Goal: Task Accomplishment & Management: Use online tool/utility

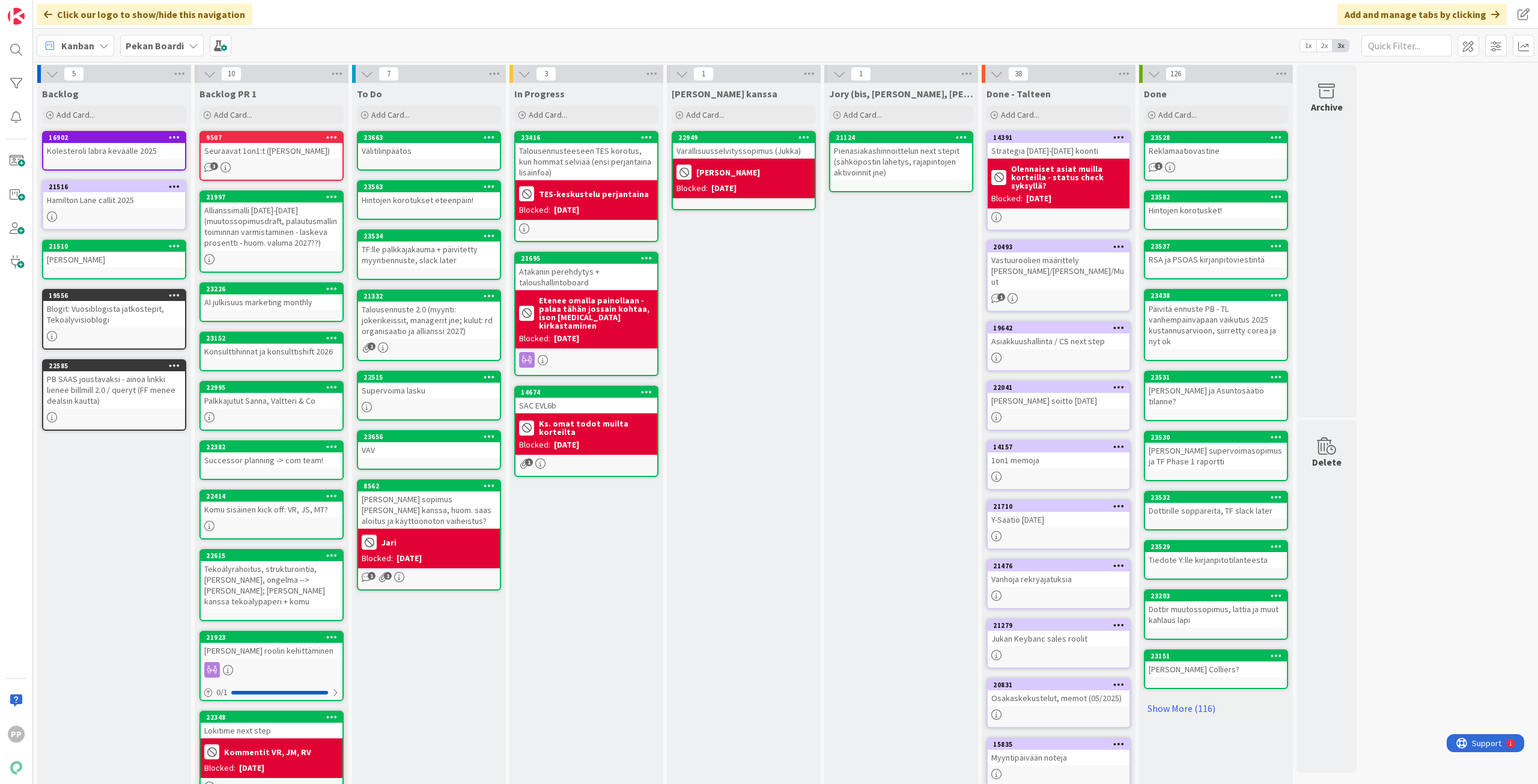
click at [771, 410] on div "[PERSON_NAME] kanssa Add Card... 22949 Varallisuusselvityssopimus ([PERSON_NAME…" at bounding box center [744, 454] width 154 height 743
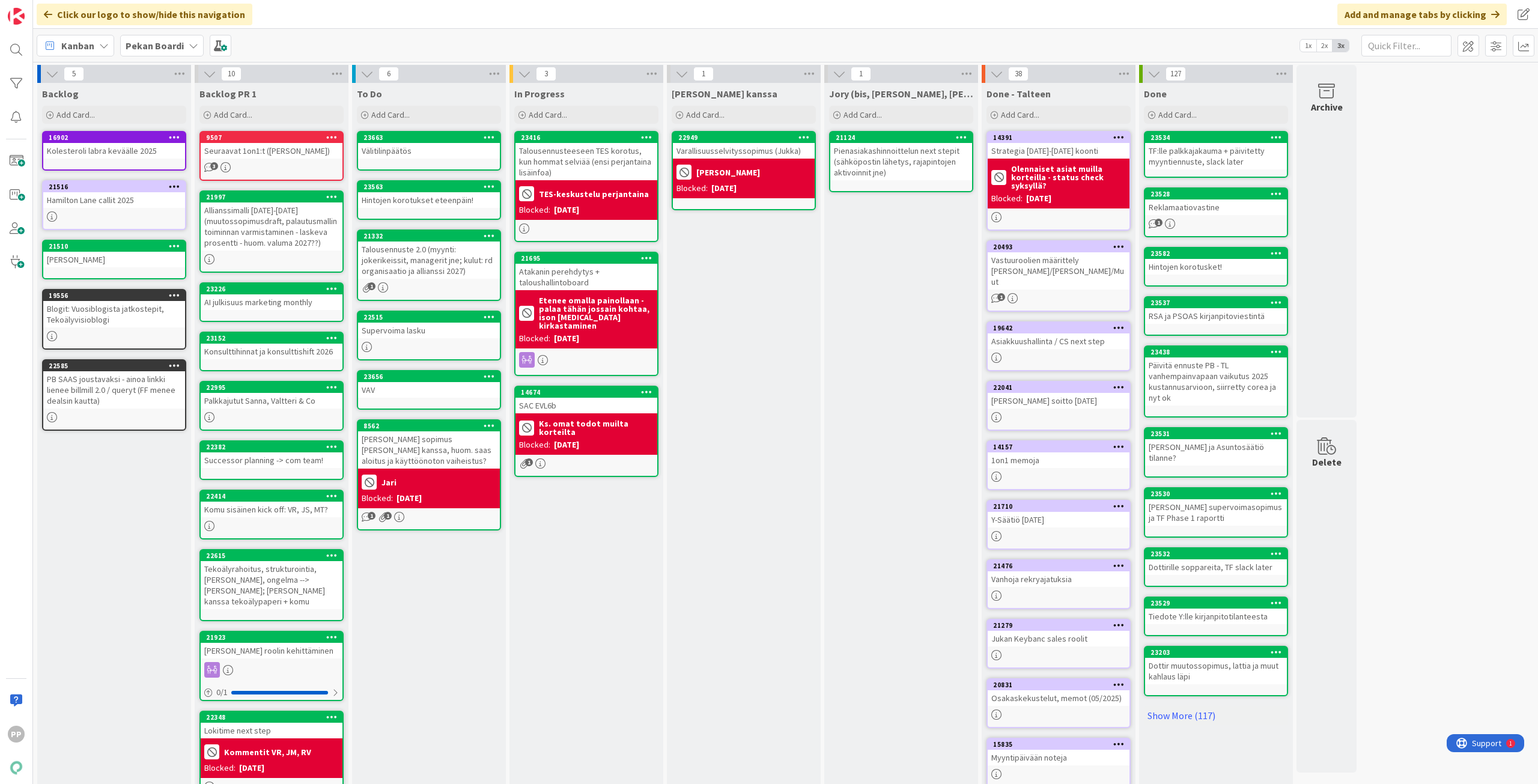
click at [769, 385] on div "[PERSON_NAME] kanssa Add Card... 22949 Varallisuusselvityssopimus ([PERSON_NAME…" at bounding box center [744, 454] width 154 height 743
click at [437, 109] on div "Add Card..." at bounding box center [429, 114] width 144 height 18
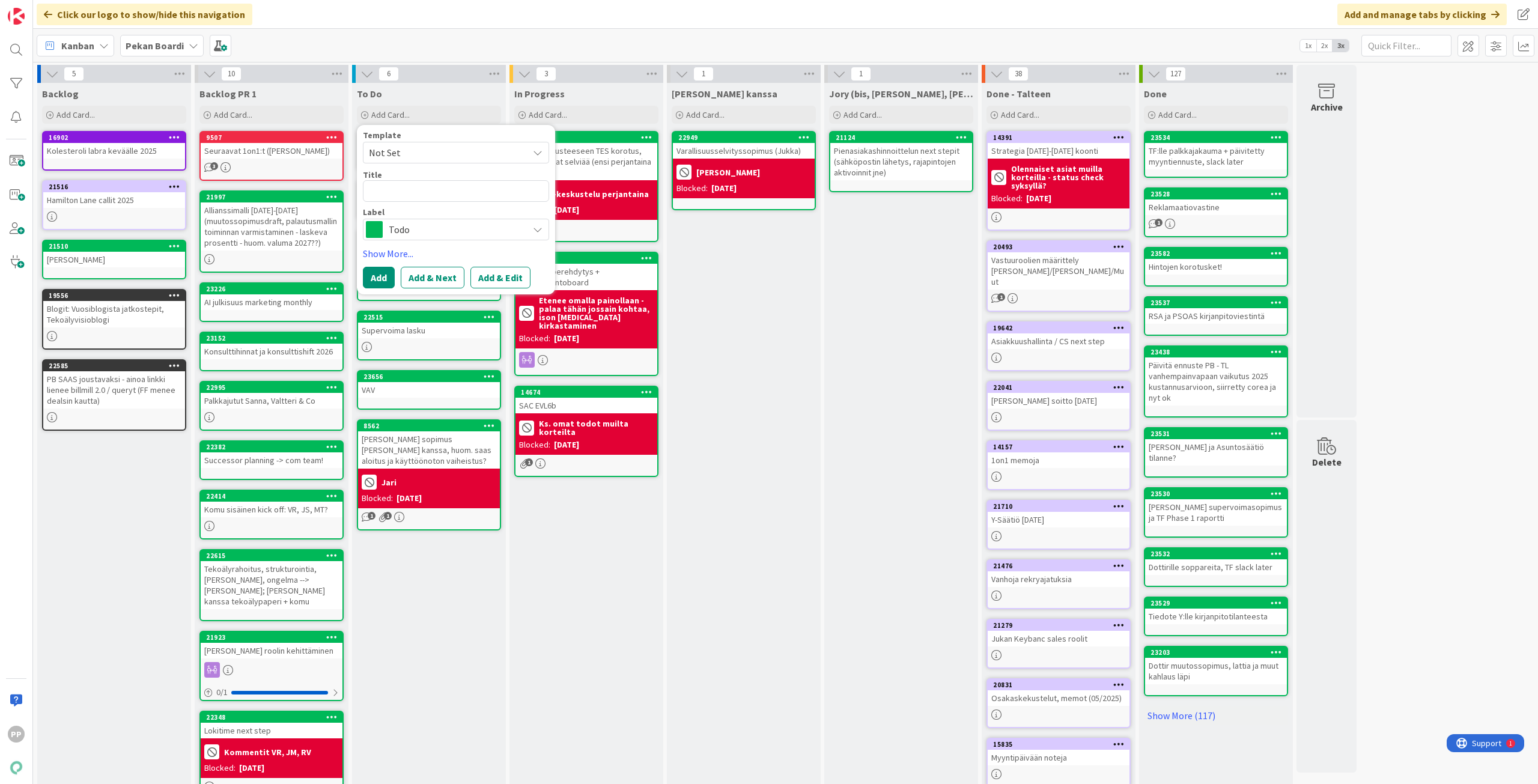
click at [455, 189] on textarea at bounding box center [456, 191] width 186 height 22
type textarea "x"
type textarea "T"
type textarea "x"
type textarea "TD"
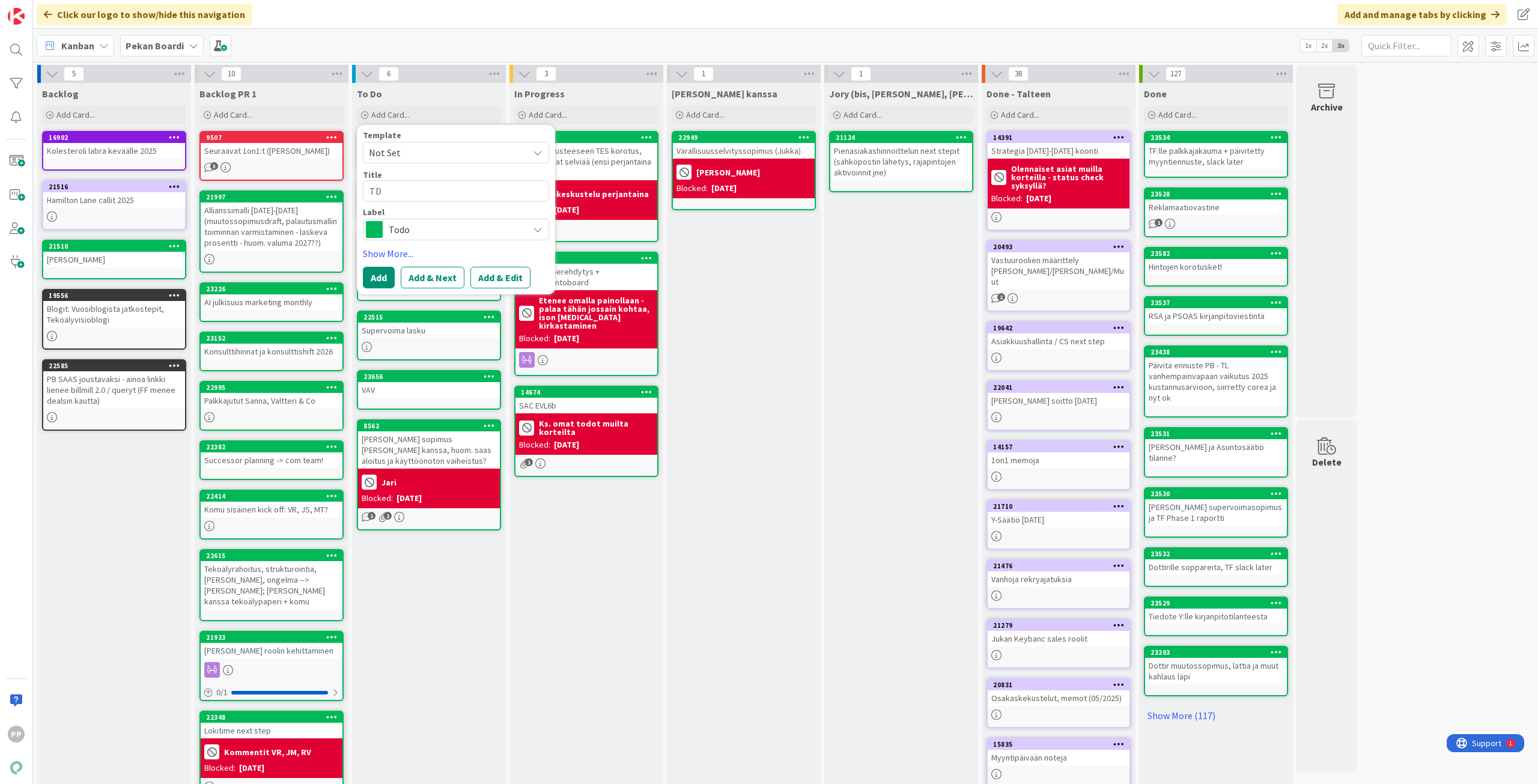
type textarea "x"
type textarea "T"
type textarea "x"
type textarea "TF"
type textarea "x"
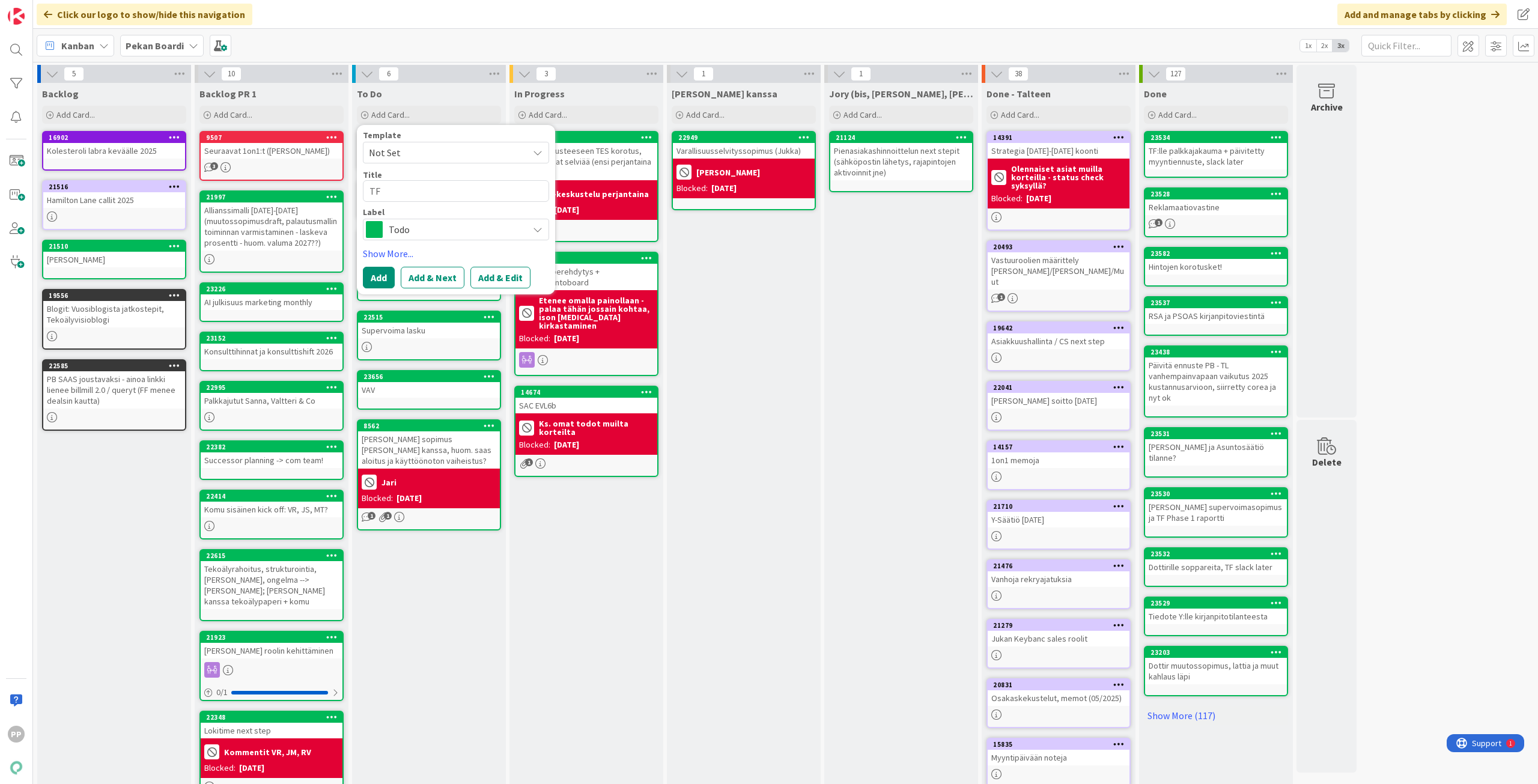
type textarea "TF"
type textarea "x"
type textarea "TF s"
type textarea "x"
type textarea "TF sl"
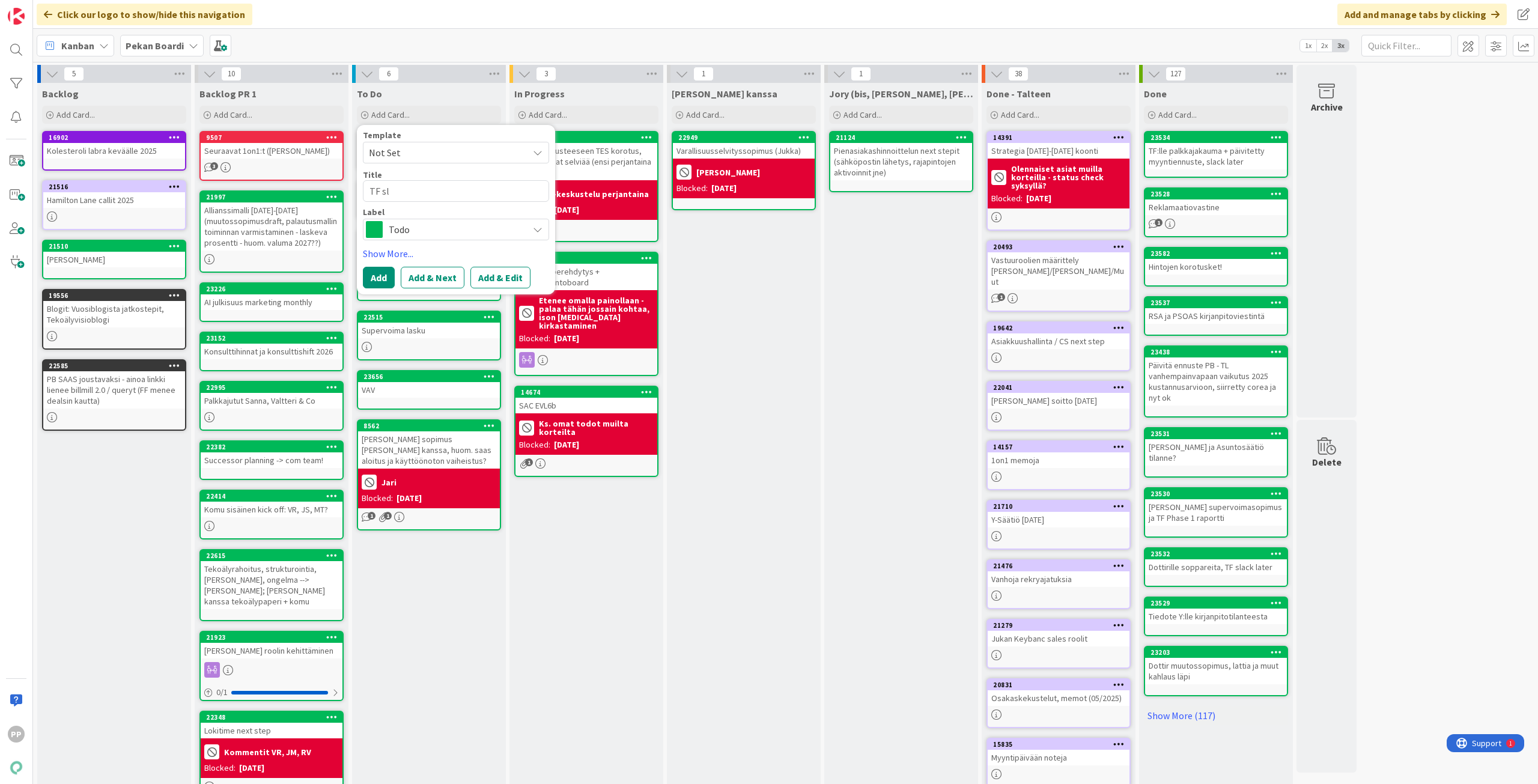
type textarea "x"
type textarea "TF sla"
type textarea "x"
type textarea "TF slac"
type textarea "x"
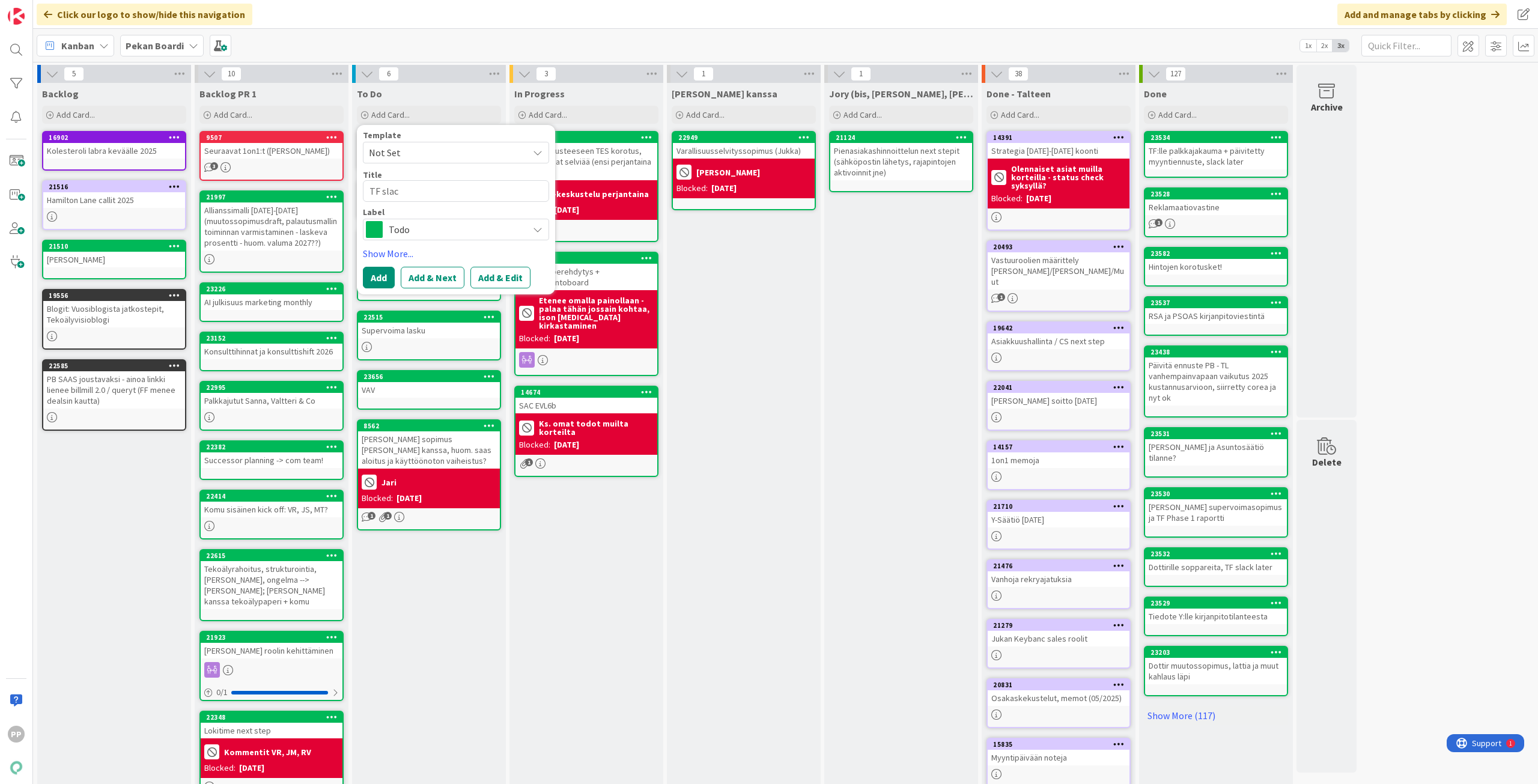
type textarea "TF slack"
type textarea "x"
type textarea "TF slack"
type textarea "x"
type textarea "TF slack l"
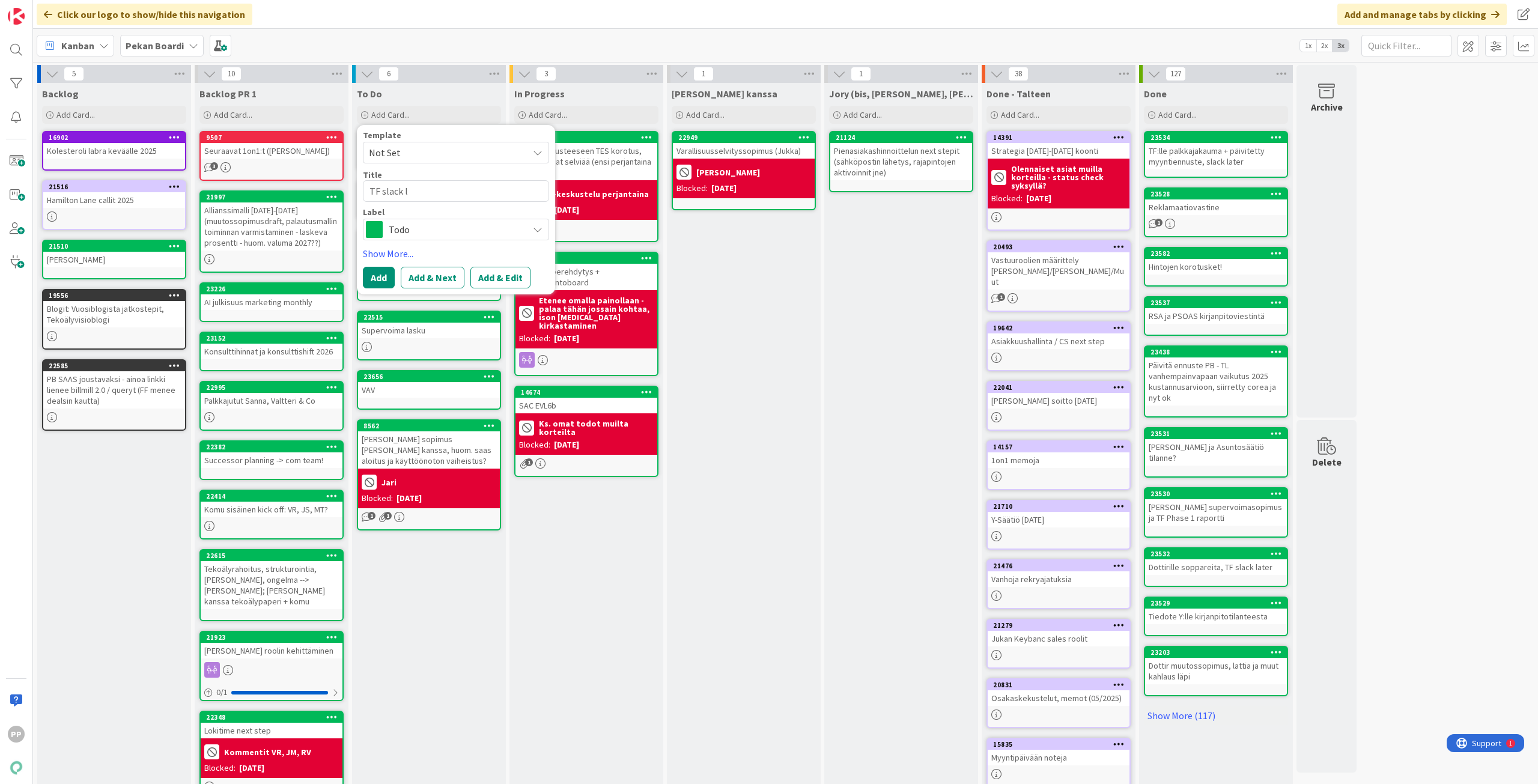
type textarea "x"
type textarea "TF slack la"
type textarea "x"
type textarea "TF slack lat"
type textarea "x"
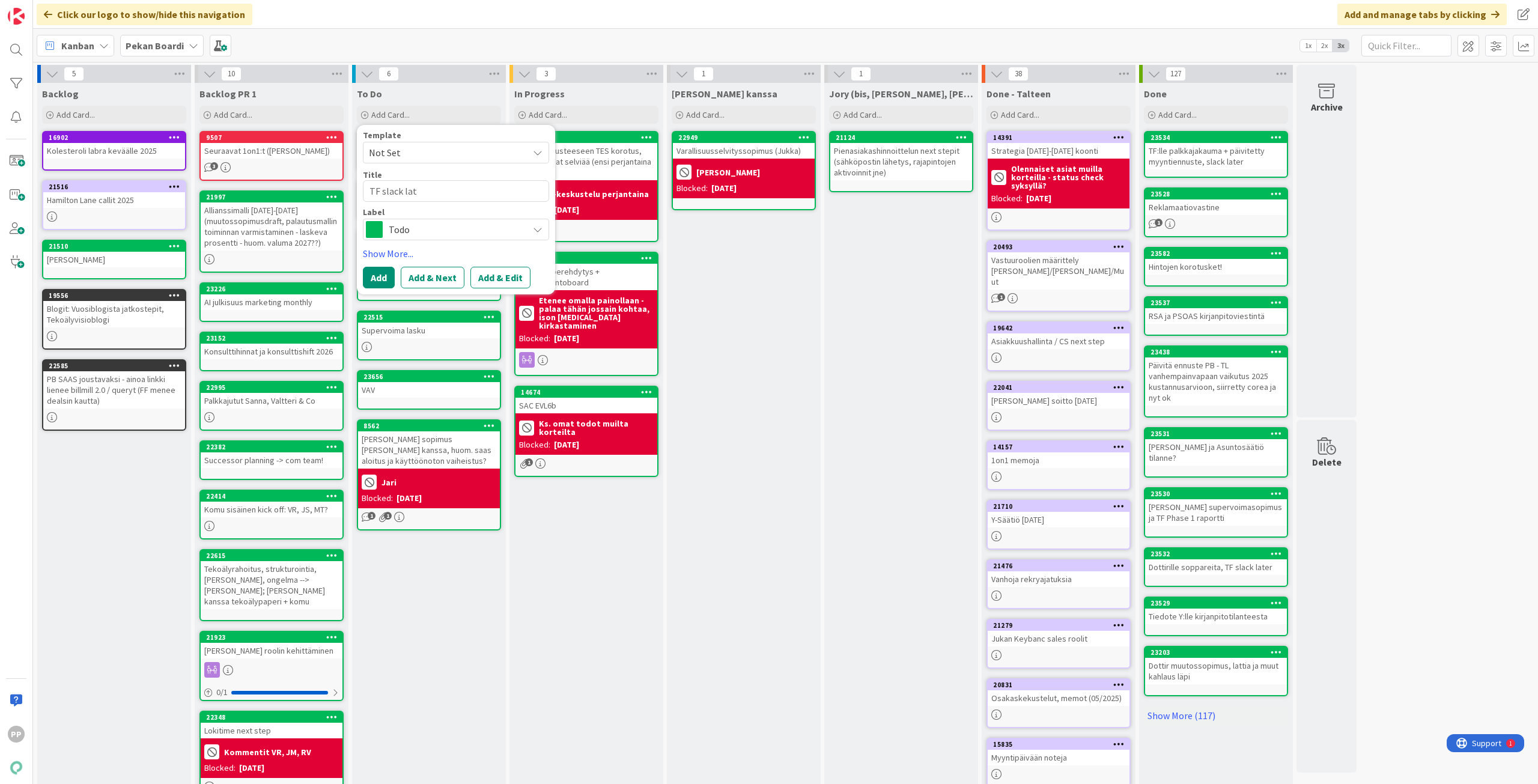
type textarea "TF slack late"
type textarea "x"
type textarea "TF slack later"
type textarea "x"
type textarea "TF slack later,"
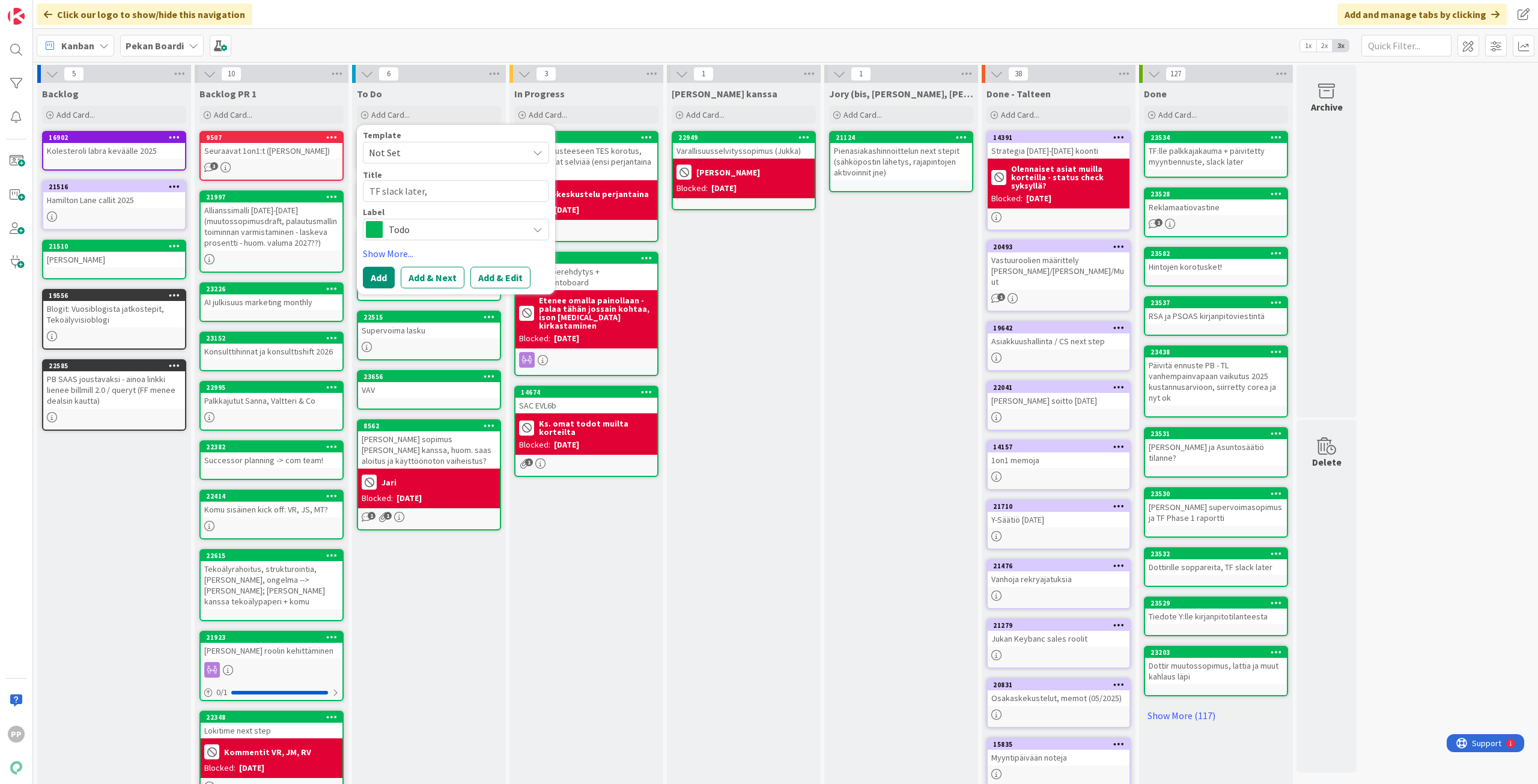
type textarea "x"
type textarea "TF slack later,"
type textarea "x"
type textarea "TF slack later, r"
type textarea "x"
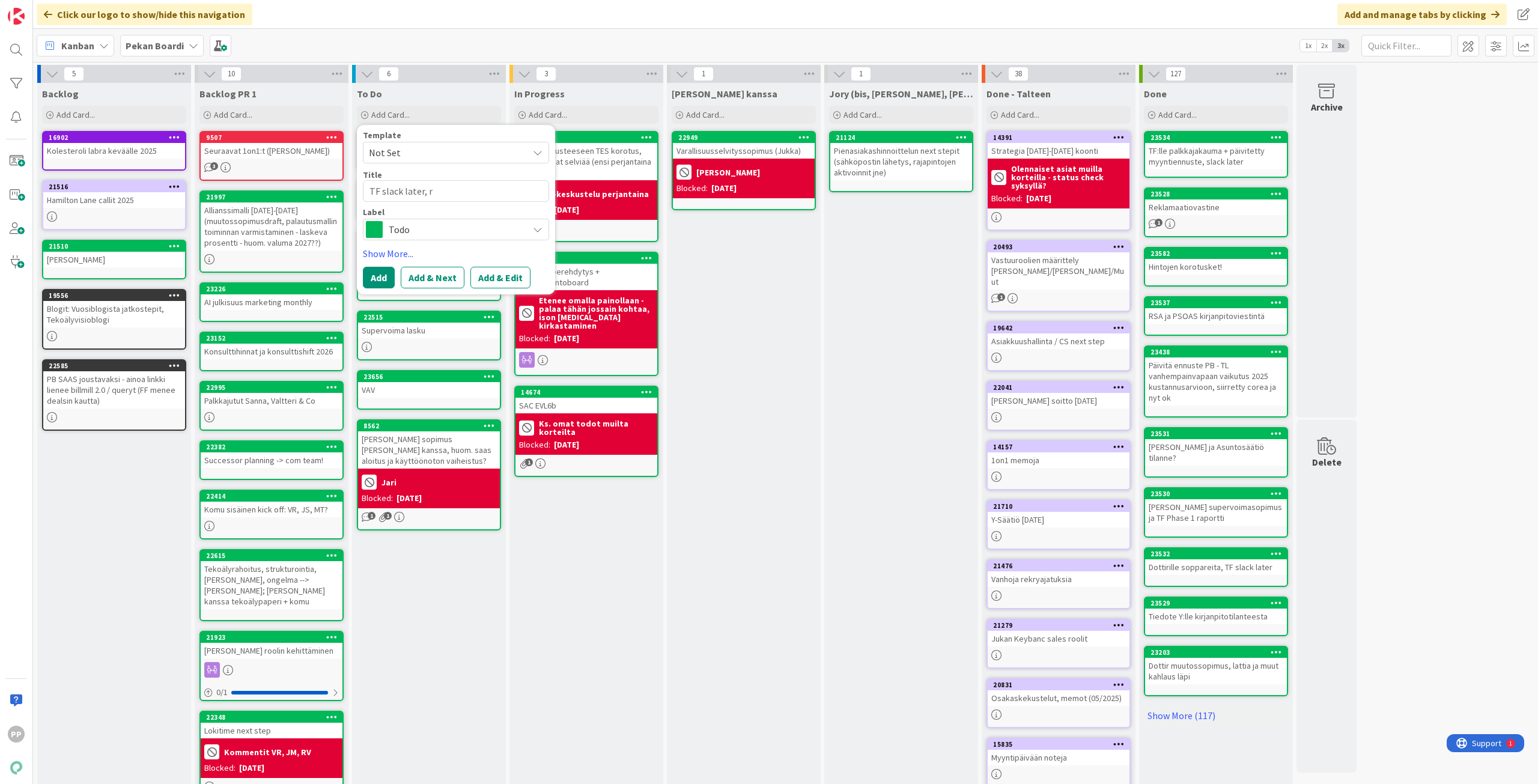
type textarea "TF slack later, re"
type textarea "x"
type textarea "TF slack later, rek"
type textarea "x"
type textarea "TF slack later, rekr"
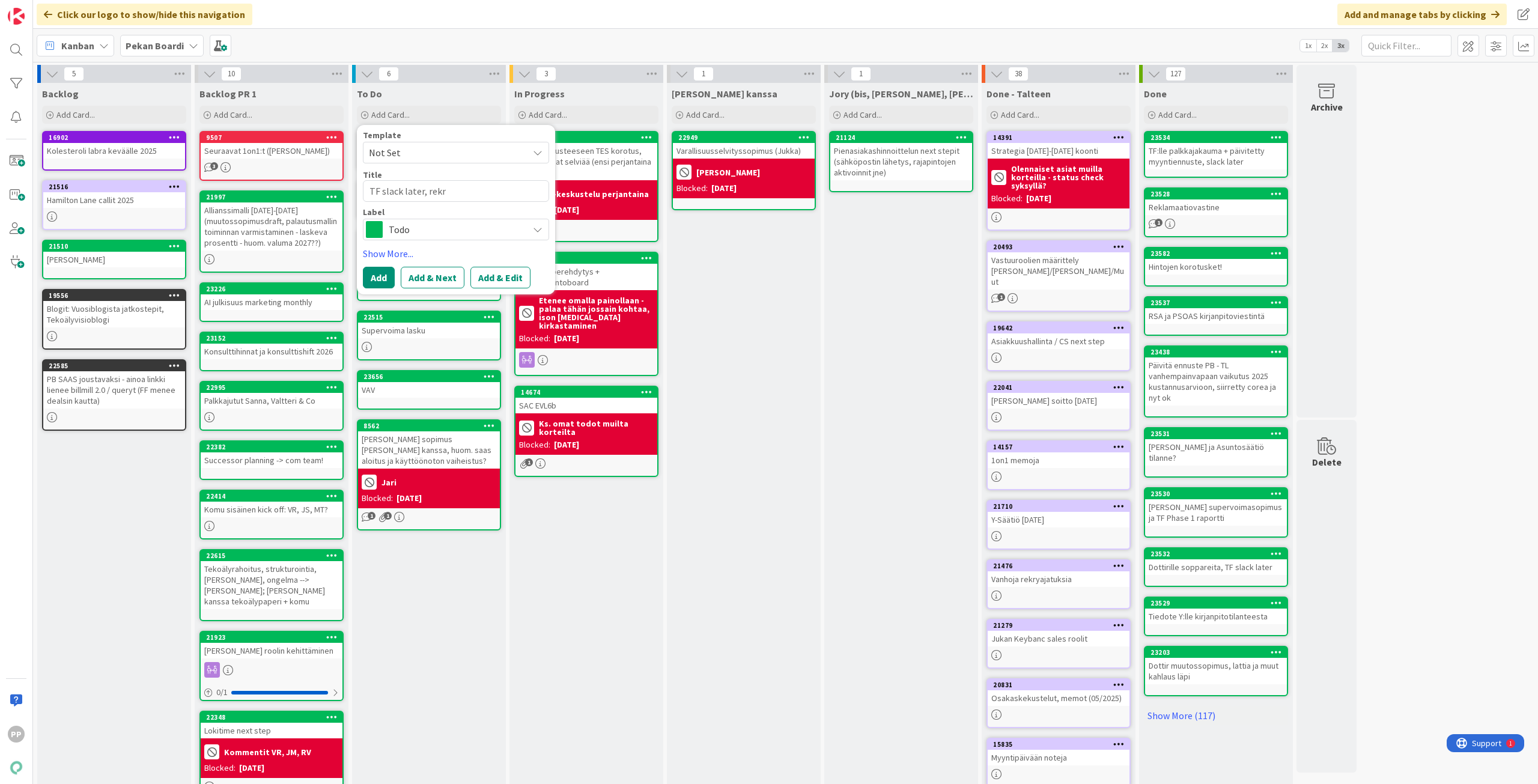
type textarea "x"
type textarea "TF slack later, rekry"
type textarea "x"
type textarea "TF slack later, rekrys"
type textarea "x"
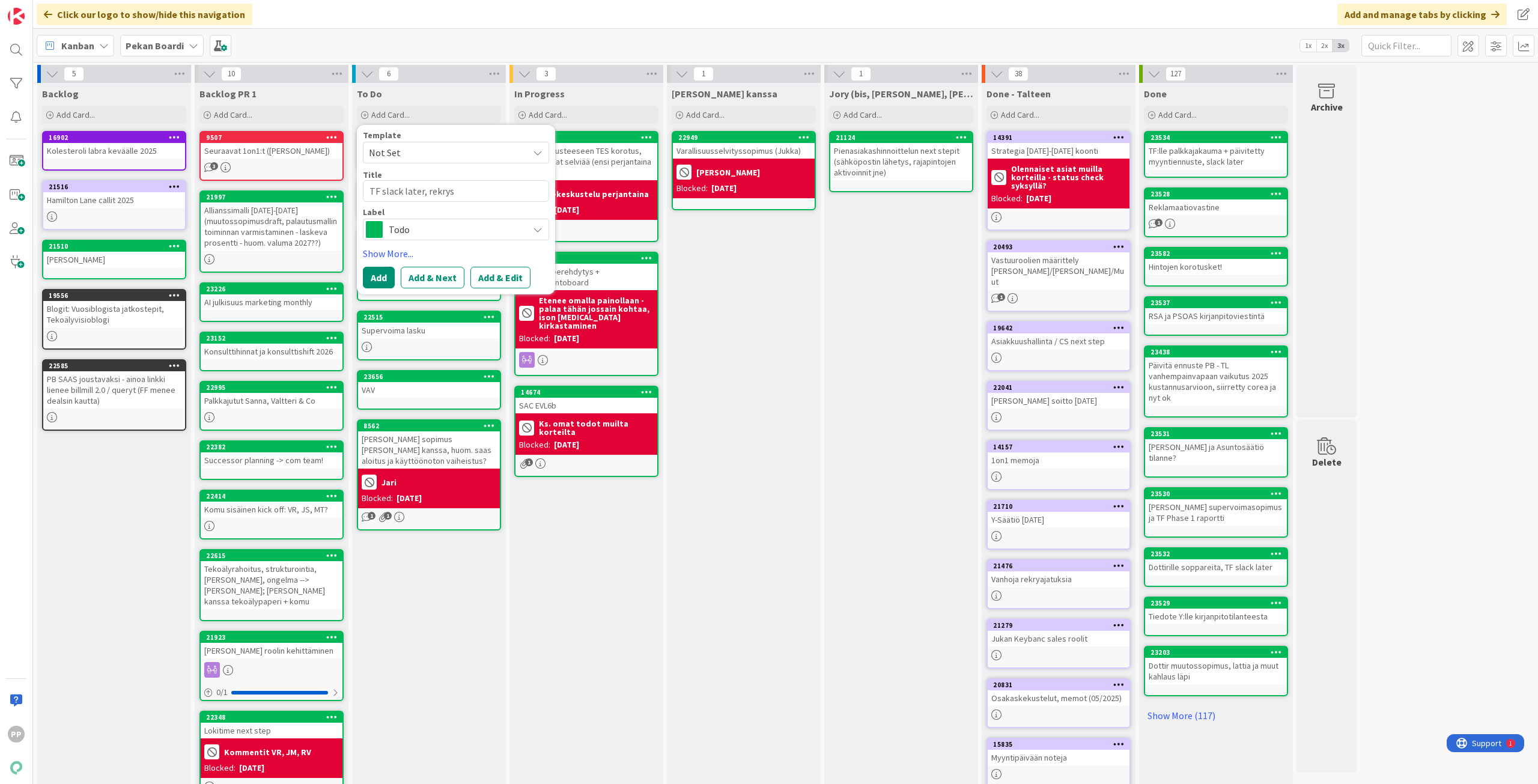
type textarea "TF slack later, rekrysu"
type textarea "x"
type textarea "TF slack later, rekrysuu"
type textarea "x"
type textarea "TF slack later, rekrysuun"
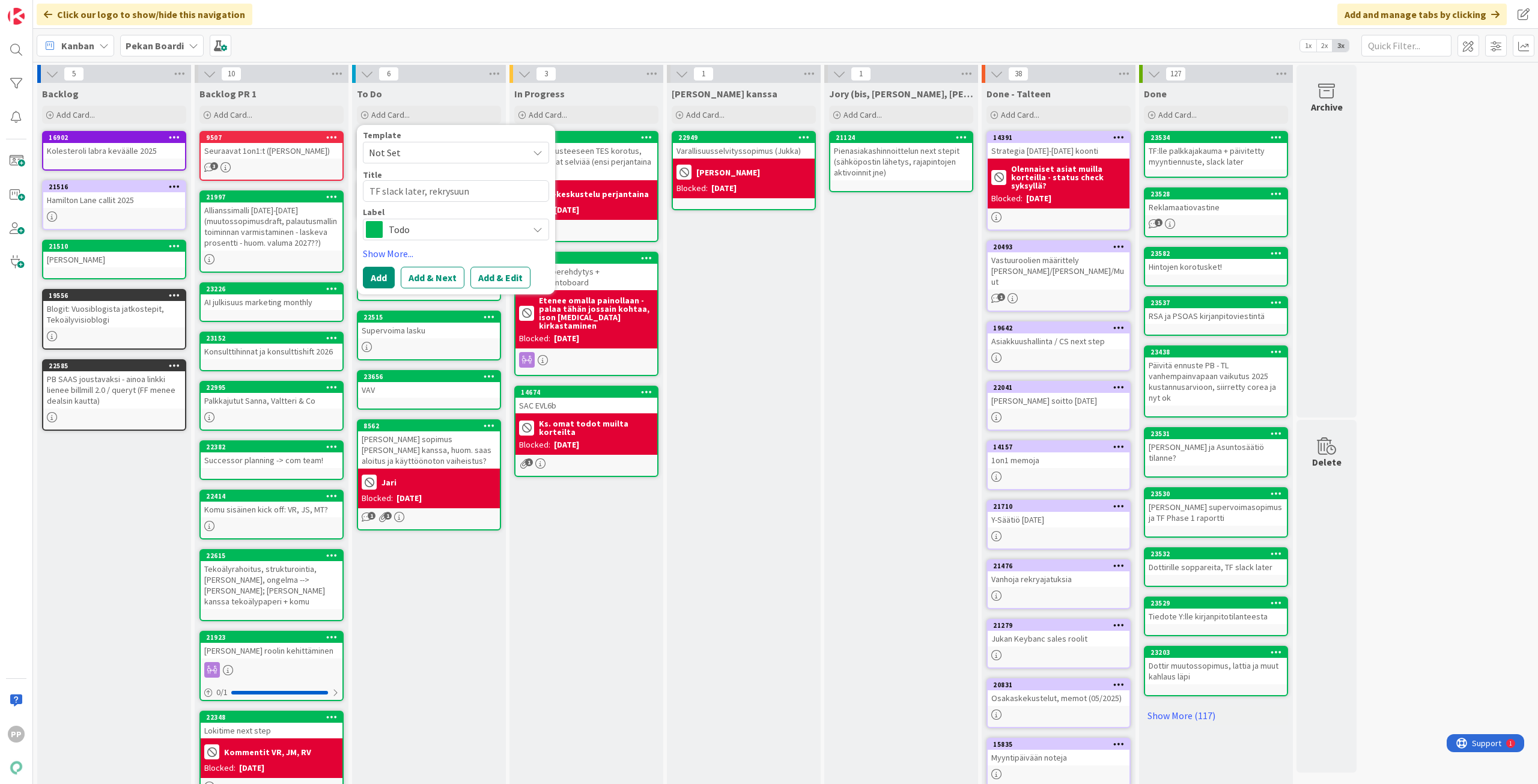
type textarea "x"
type textarea "TF slack later, rekrysuunn"
type textarea "x"
type textarea "TF slack later, rekrysuunni"
type textarea "x"
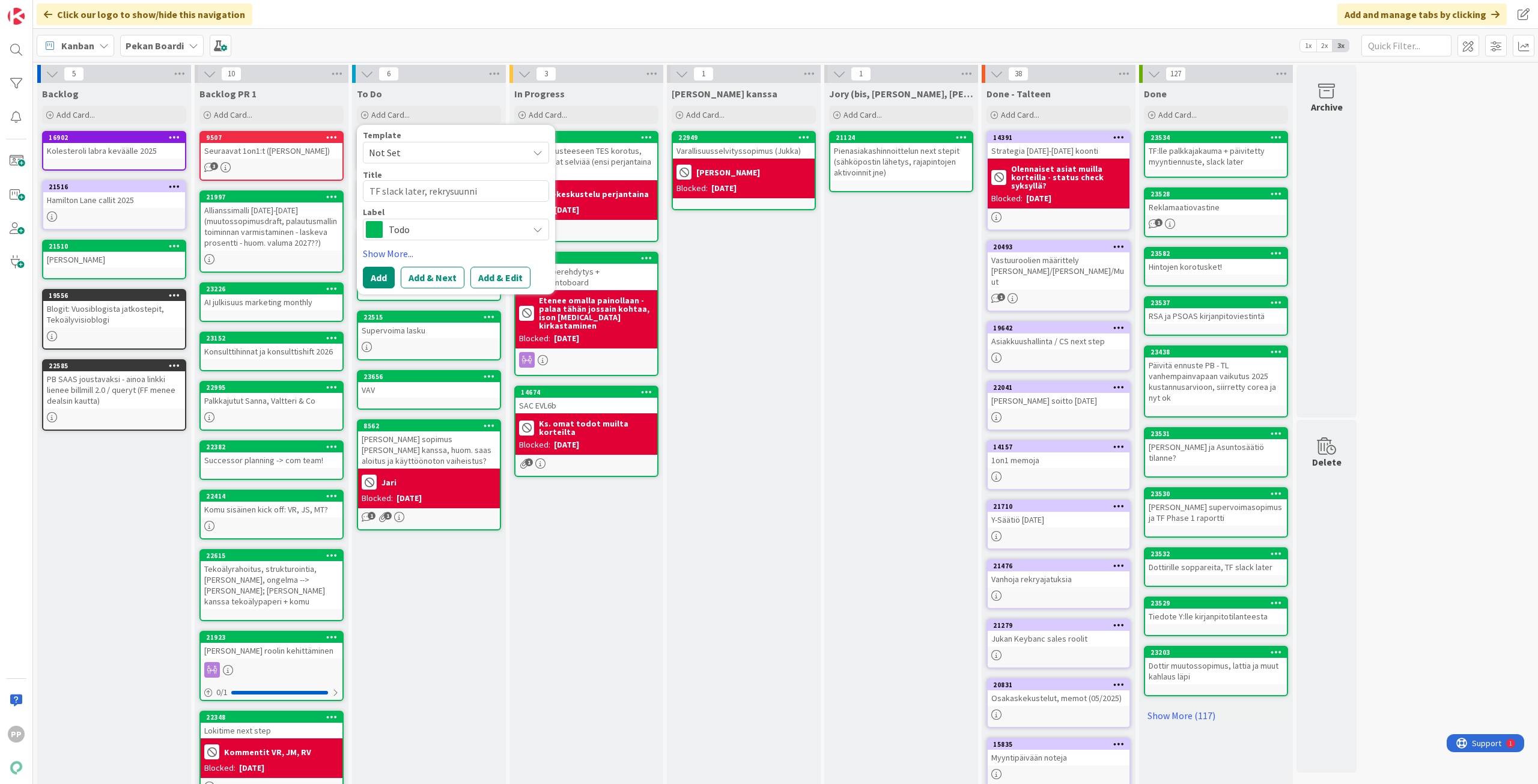
type textarea "TF slack later, rekrysuunnit"
type textarea "x"
type textarea "TF slack later, rekrysuunnite"
type textarea "x"
type textarea "TF slack later, rekrysuunnitel"
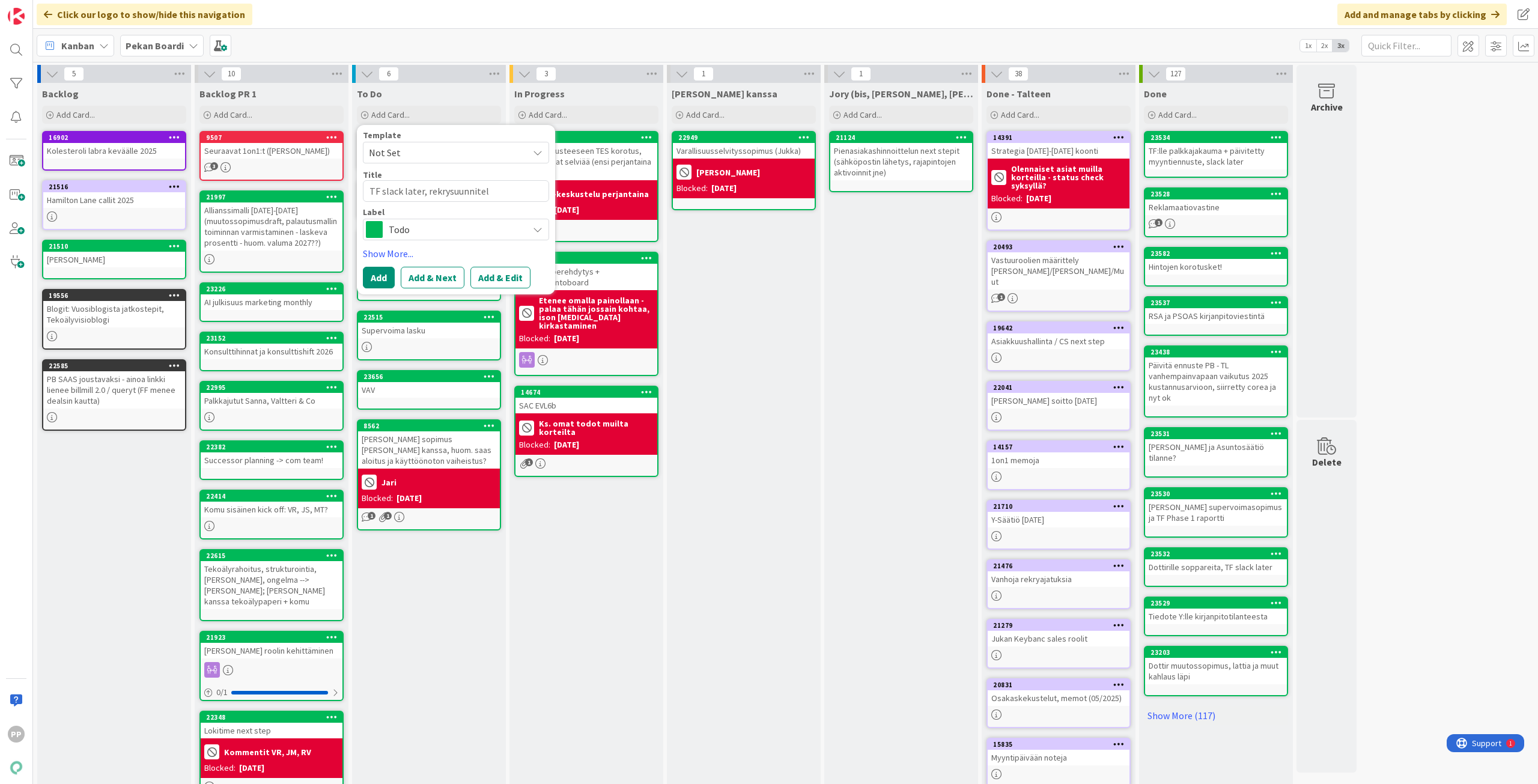
type textarea "x"
type textarea "TF slack later, rekrysuunnitelm"
type textarea "x"
type textarea "TF slack later, rekrysuunnitelma"
type textarea "x"
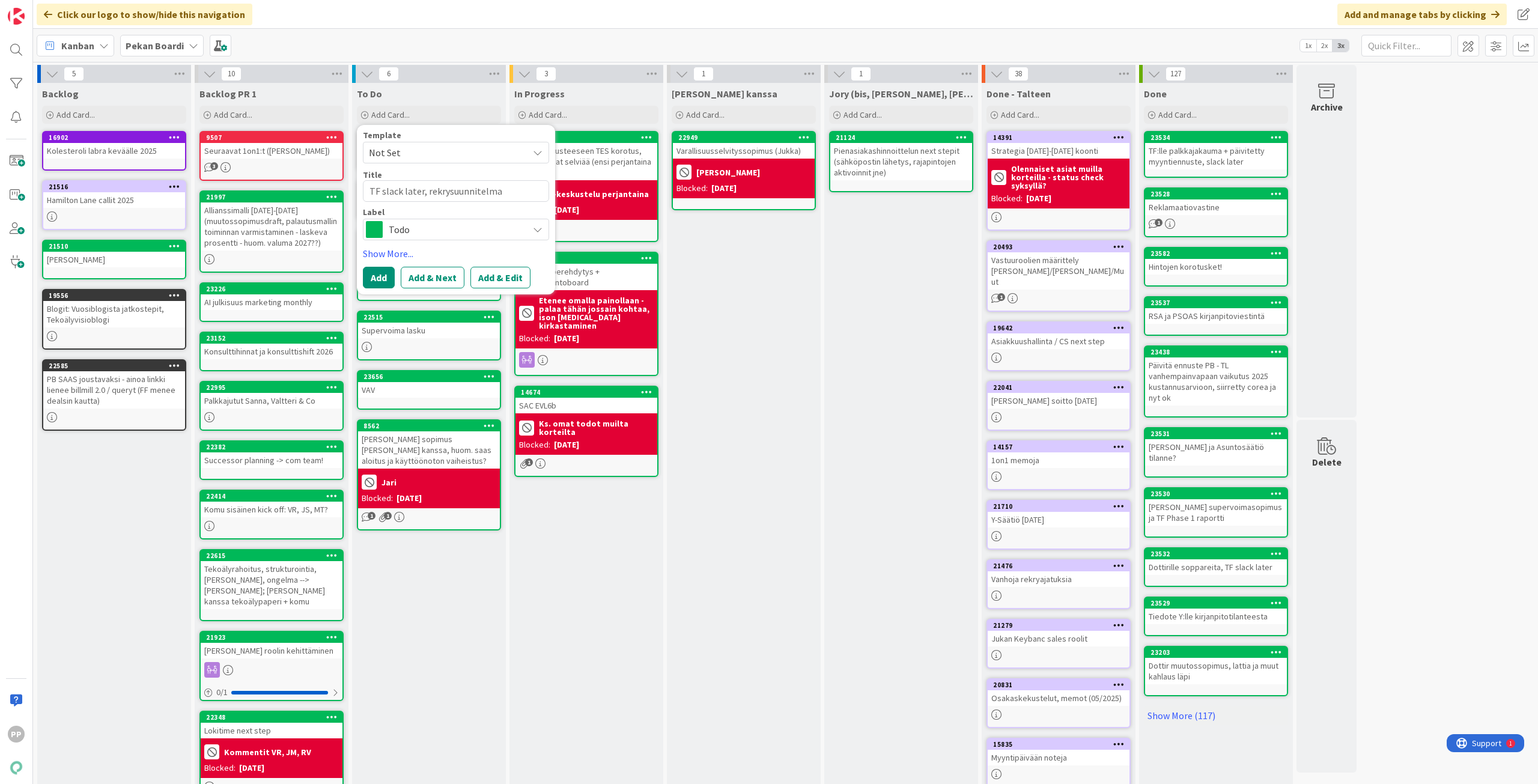
type textarea "TF slack later, rekrysuunnitelma,"
type textarea "x"
type textarea "TF slack later, rekrysuunnitelma,"
type textarea "x"
type textarea "TF slack later, rekrysuunnitelma, j"
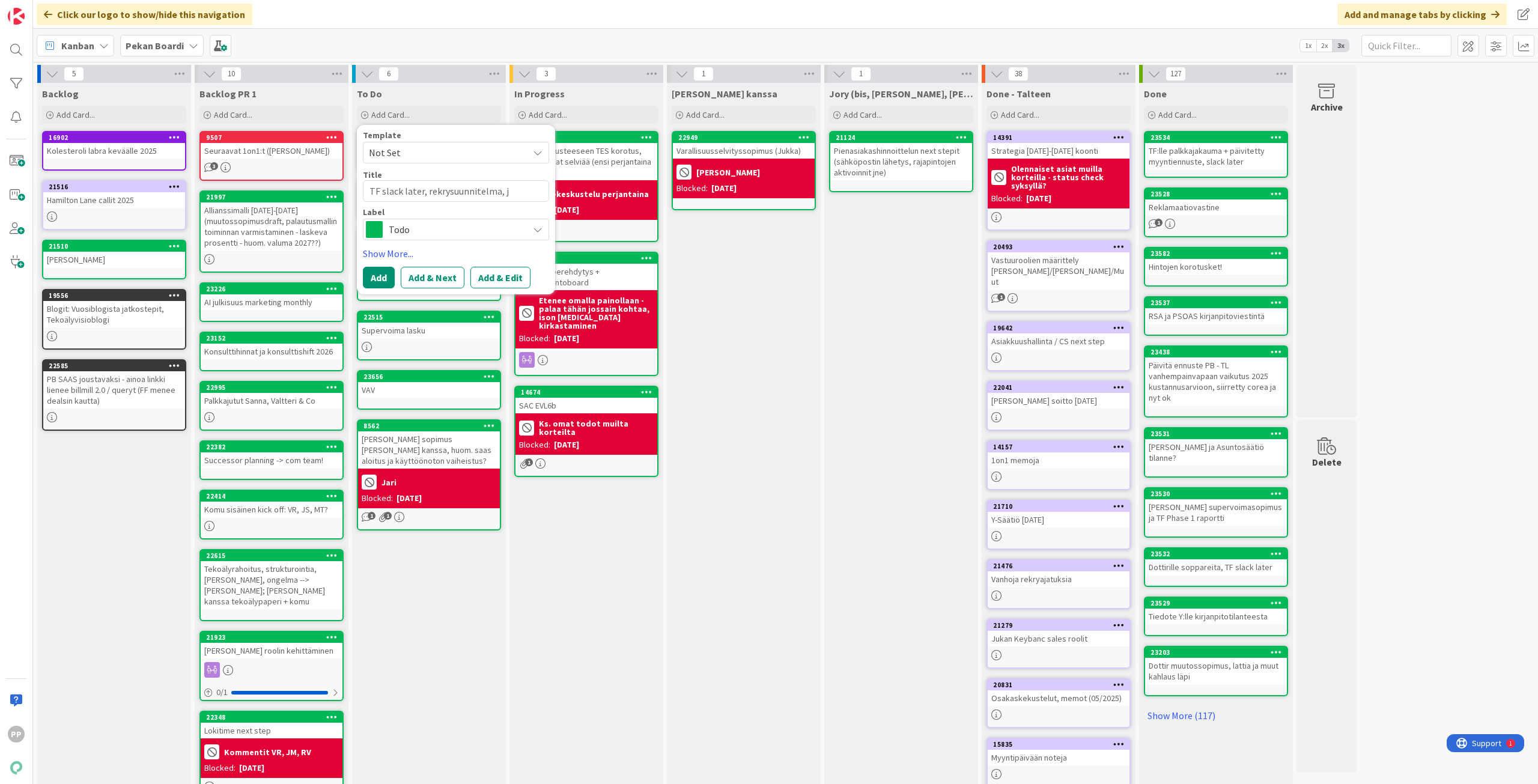
type textarea "x"
type textarea "TF slack later, rekrysuunnitelma, jo"
type textarea "x"
type textarea "TF slack later, rekrysuunnitelma, jok"
type textarea "x"
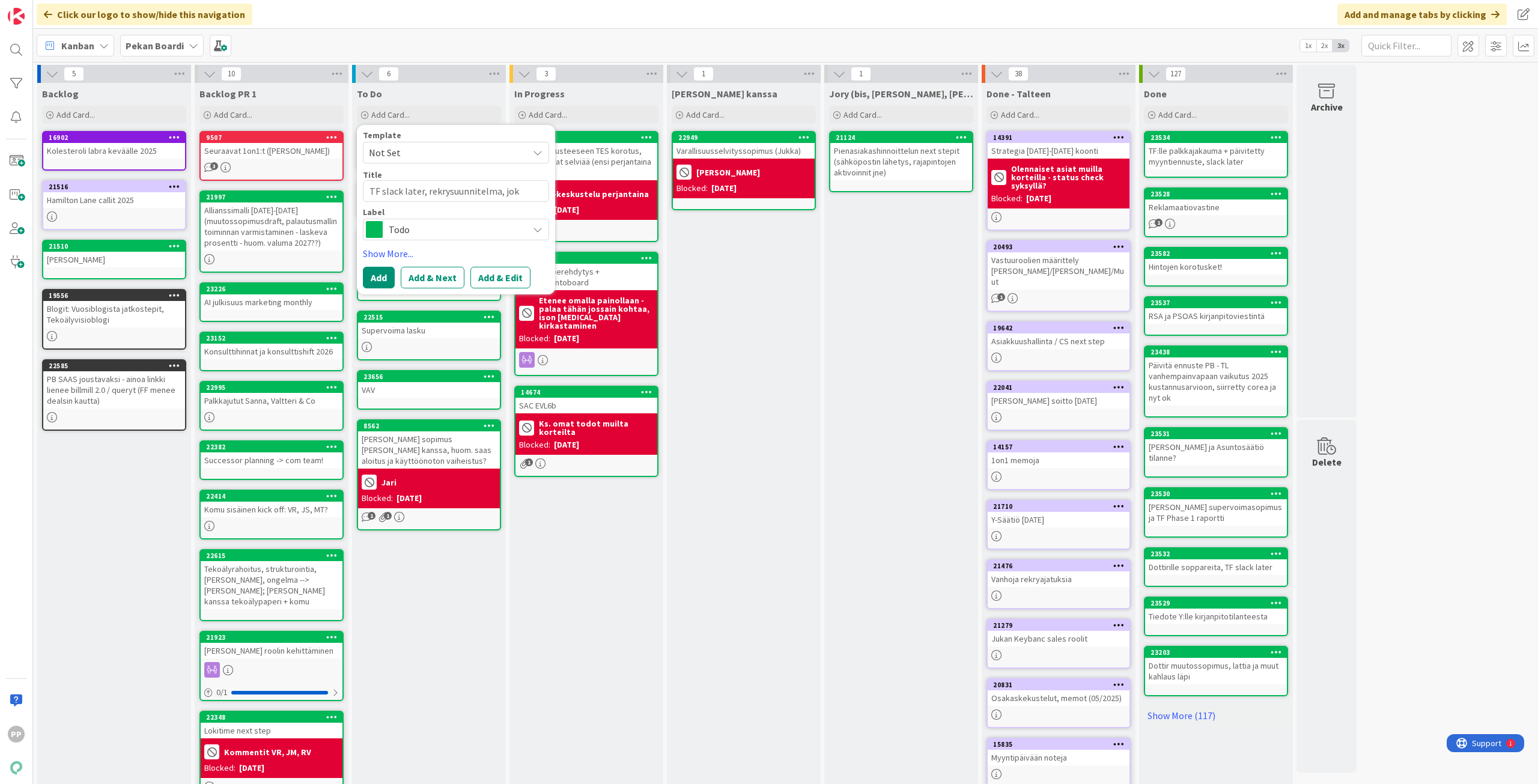
type textarea "TF slack later, rekrysuunnitelma, joke"
type textarea "x"
type textarea "TF slack later, rekrysuunnitelma, joker"
type textarea "x"
type textarea "TF slack later, rekrysuunnitelma, jokeri"
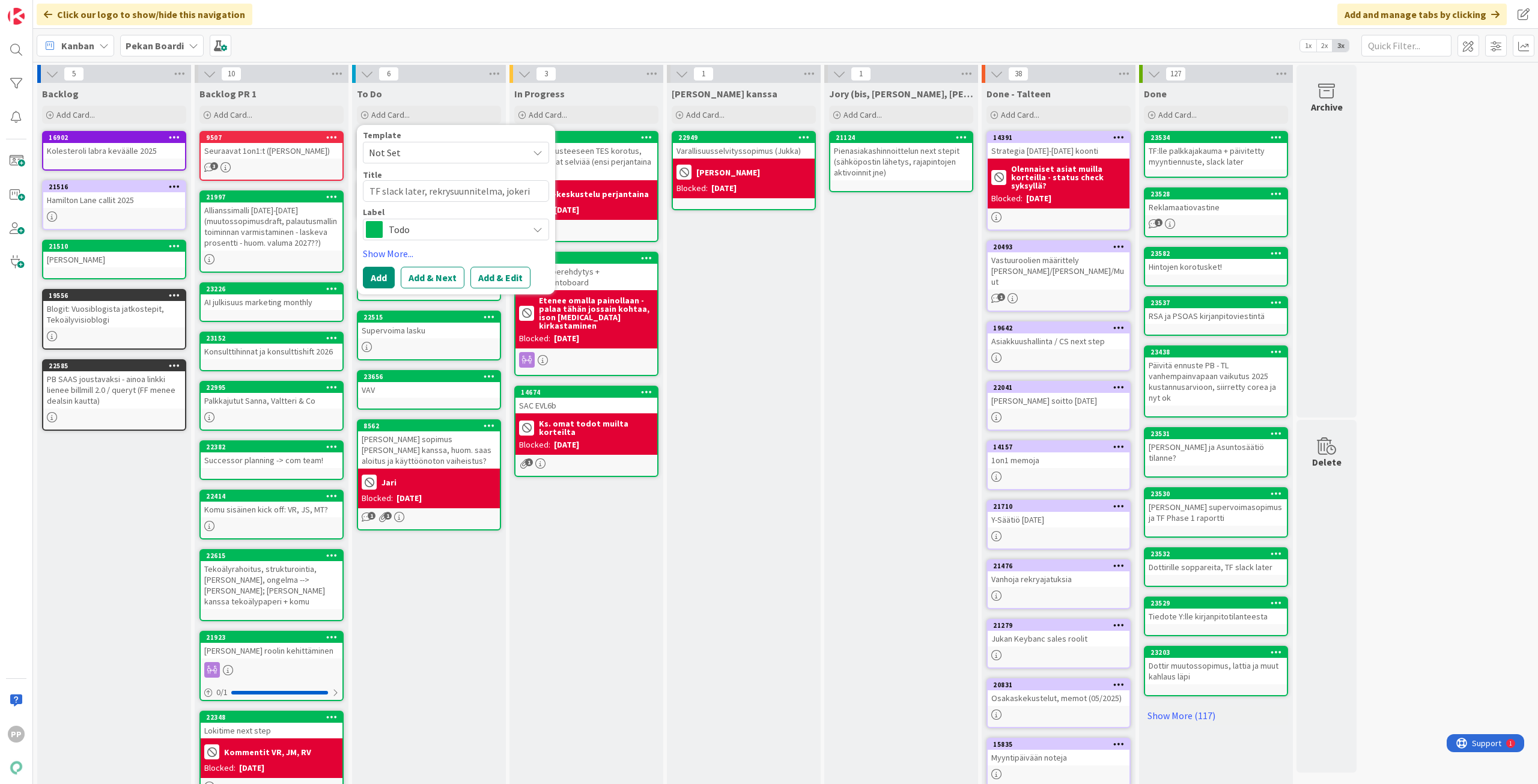
type textarea "x"
type textarea "TF slack later, rekrysuunnitelma, jokerie"
type textarea "x"
type textarea "TF slack later, rekrysuunnitelma, jokerien"
type textarea "x"
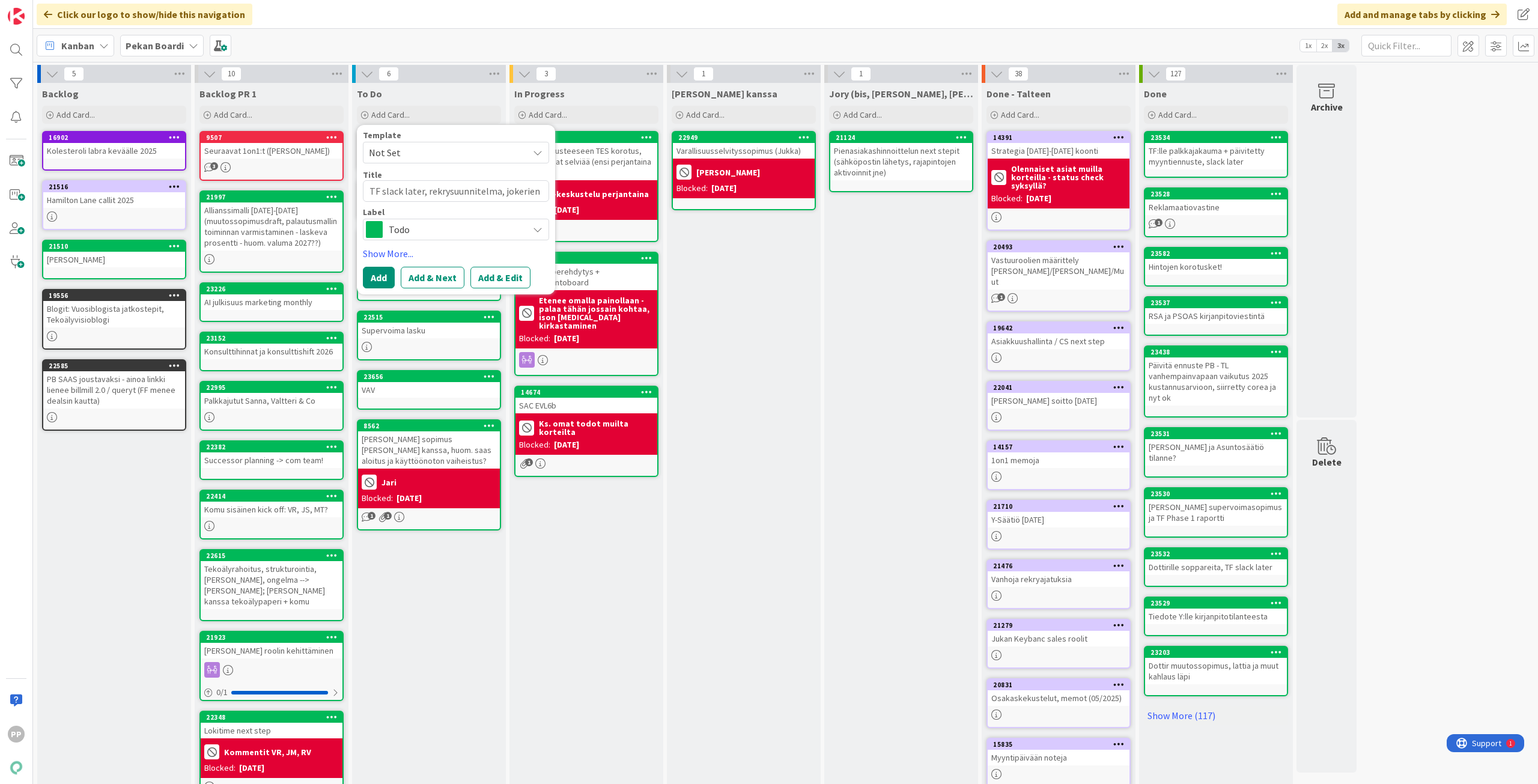
type textarea "TF slack later, rekrysuunnitelma, jokerien"
type textarea "x"
type textarea "TF slack later, rekrysuunnitelma, jokerien v"
type textarea "x"
type textarea "TF slack later, rekrysuunnitelma, jokerien va"
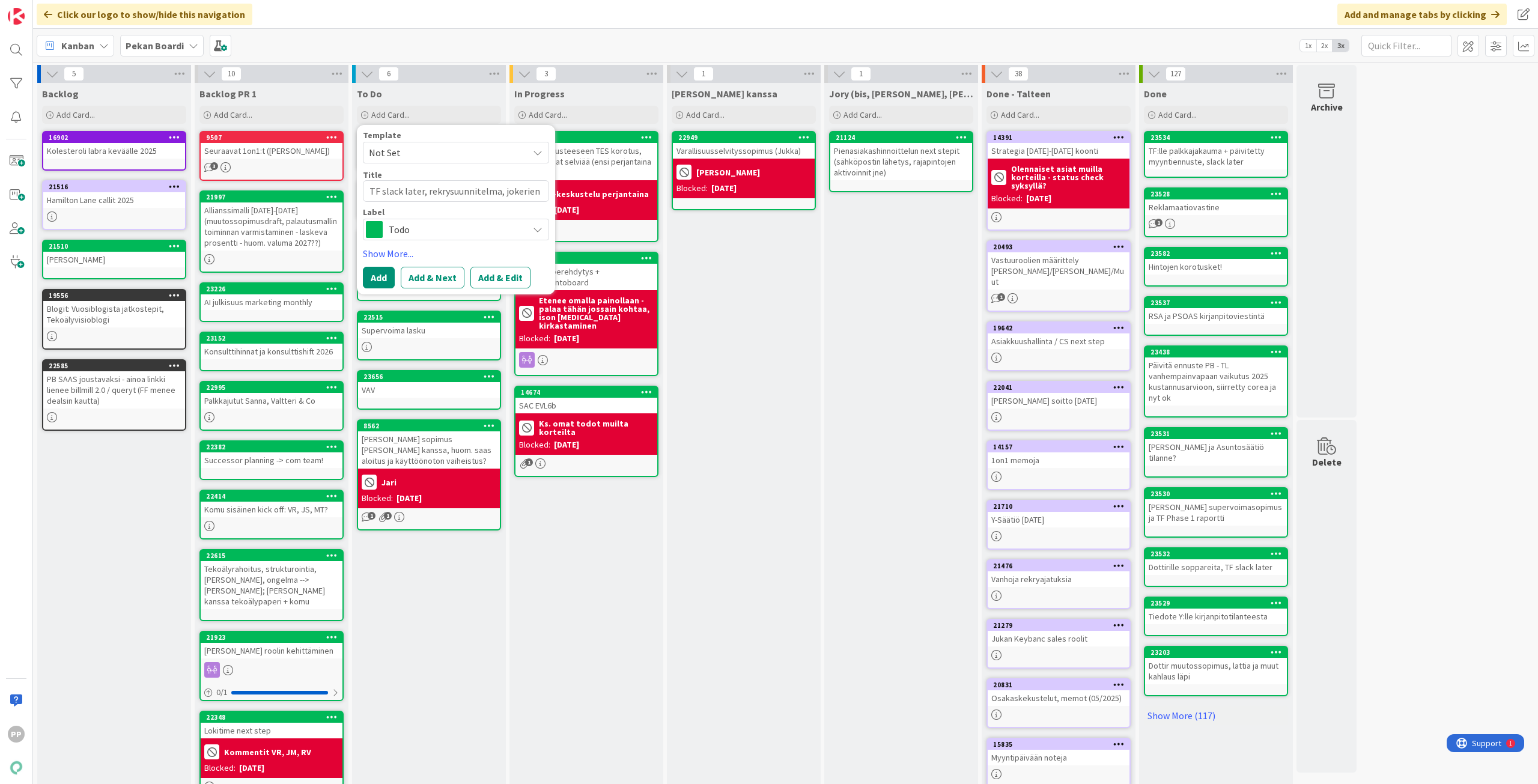
type textarea "x"
type textarea "TF slack later, rekrysuunnitelma, jokerien vai"
type textarea "x"
type textarea "TF slack later, rekrysuunnitelma, jokerien vaik"
type textarea "x"
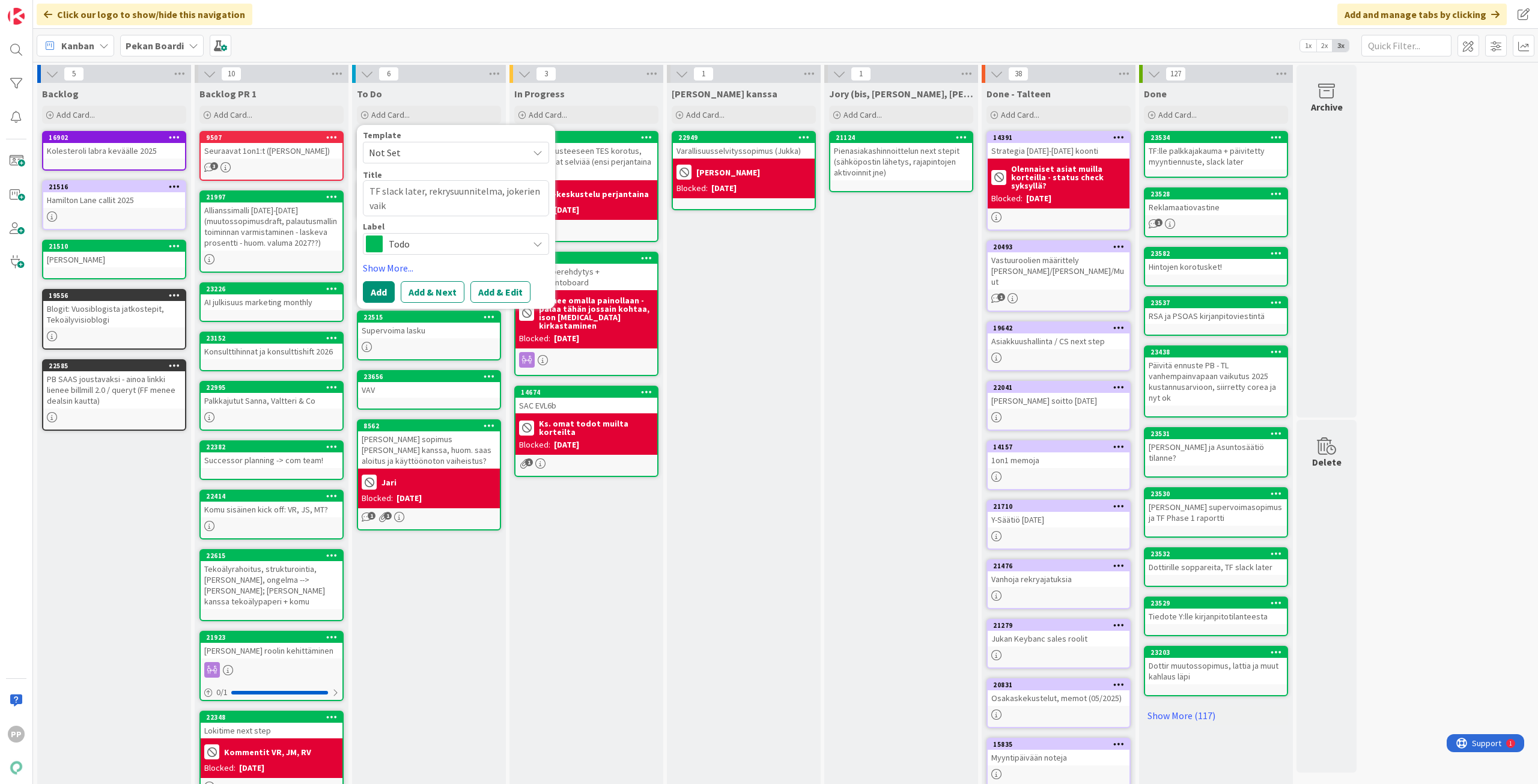
type textarea "TF slack later, rekrysuunnitelma, jokerien vaiku"
type textarea "x"
type textarea "TF slack later, rekrysuunnitelma, jokerien vaikut"
type textarea "x"
type textarea "TF slack later, rekrysuunnitelma, jokerien vaikutu"
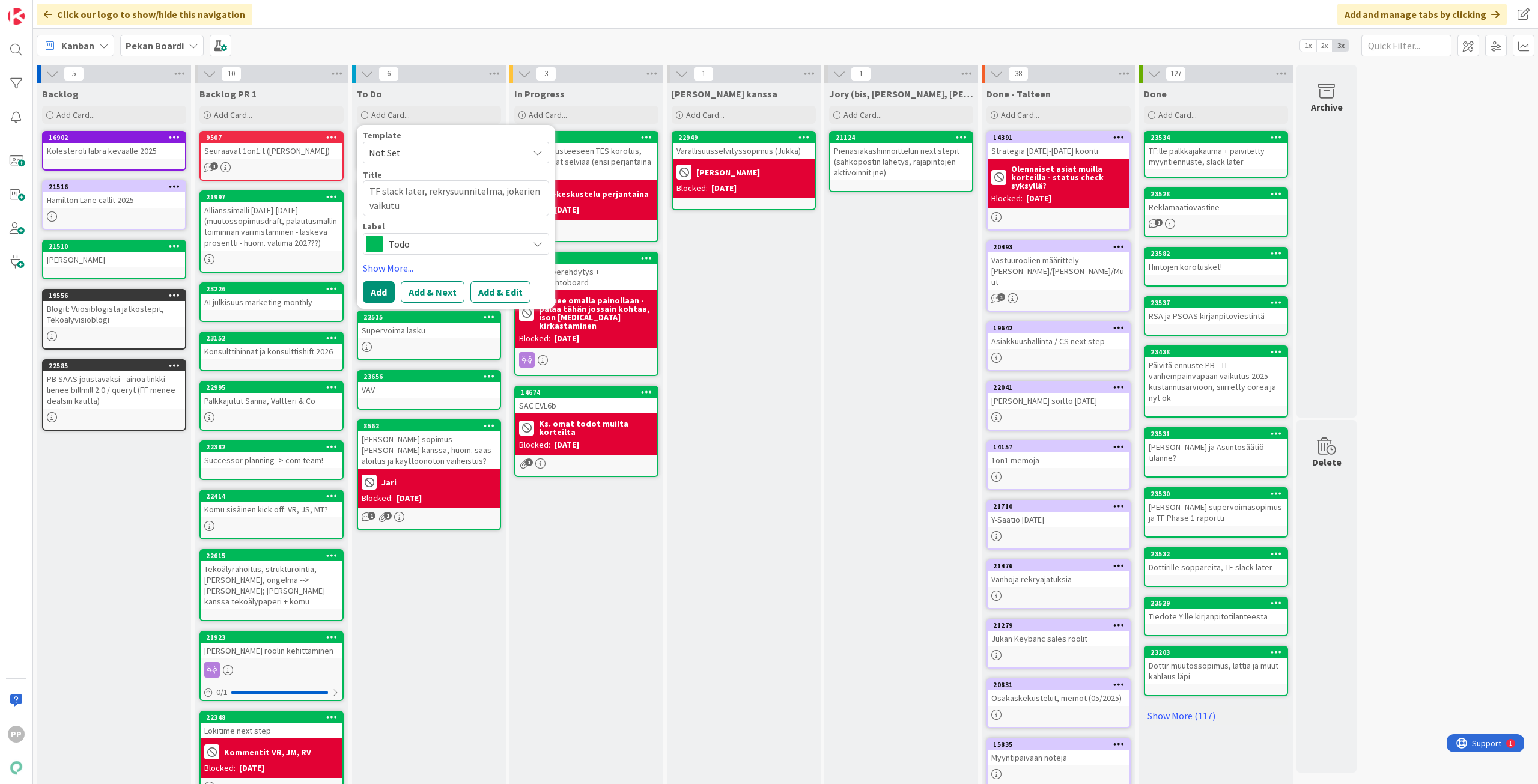
type textarea "x"
type textarea "TF slack later, rekrysuunnitelma, jokerien vaikutus"
type textarea "x"
type textarea "TF slack later, rekrysuunnitelma, jokerien vaikutus"
type textarea "x"
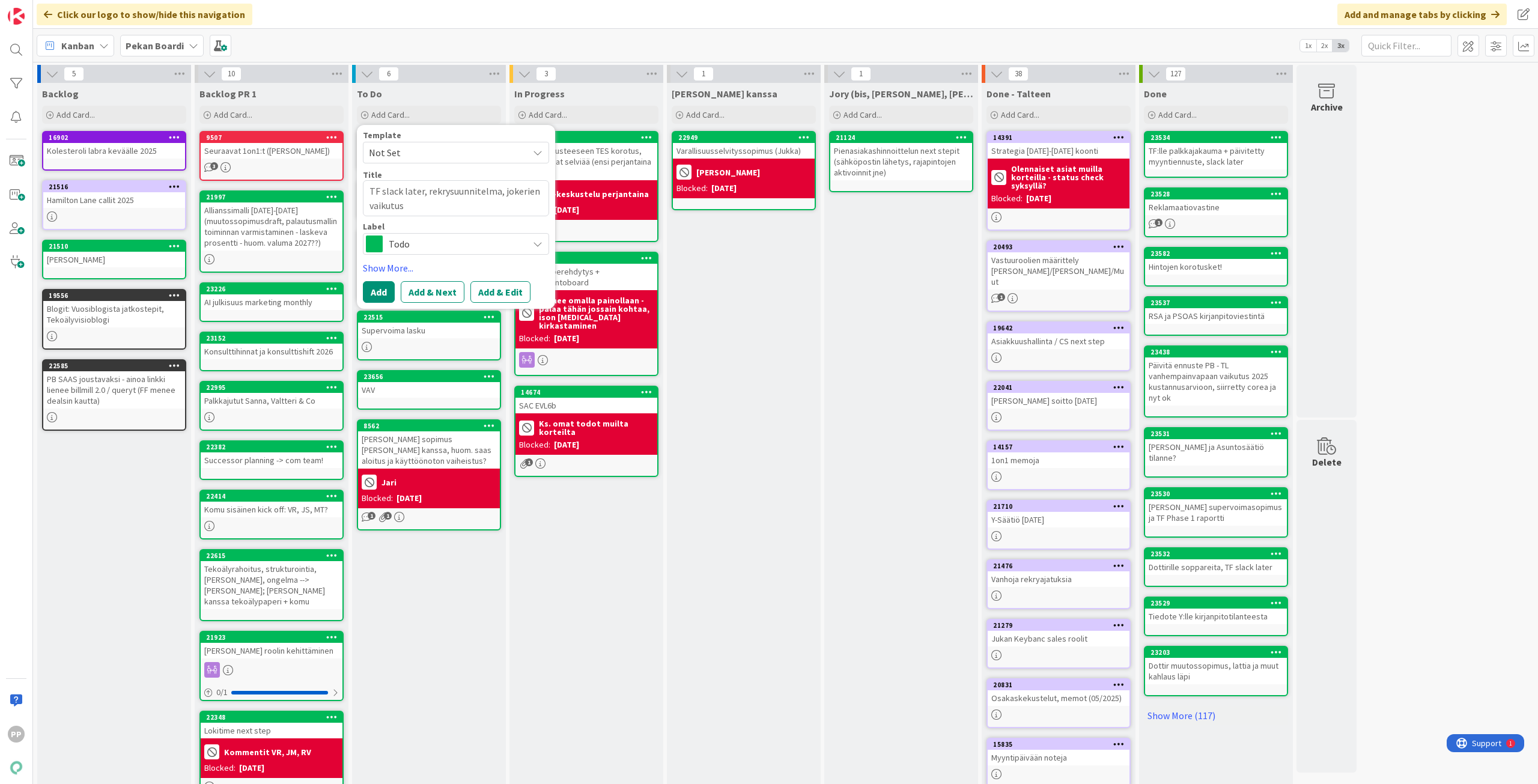
type textarea "TF slack later, rekrysuunnitelma, jokerien vaikutus u"
type textarea "x"
type textarea "TF slack later, rekrysuunnitelma, jokerien vaikutus uu"
type textarea "x"
type textarea "TF slack later, rekrysuunnitelma, jokerien vaikutus uud"
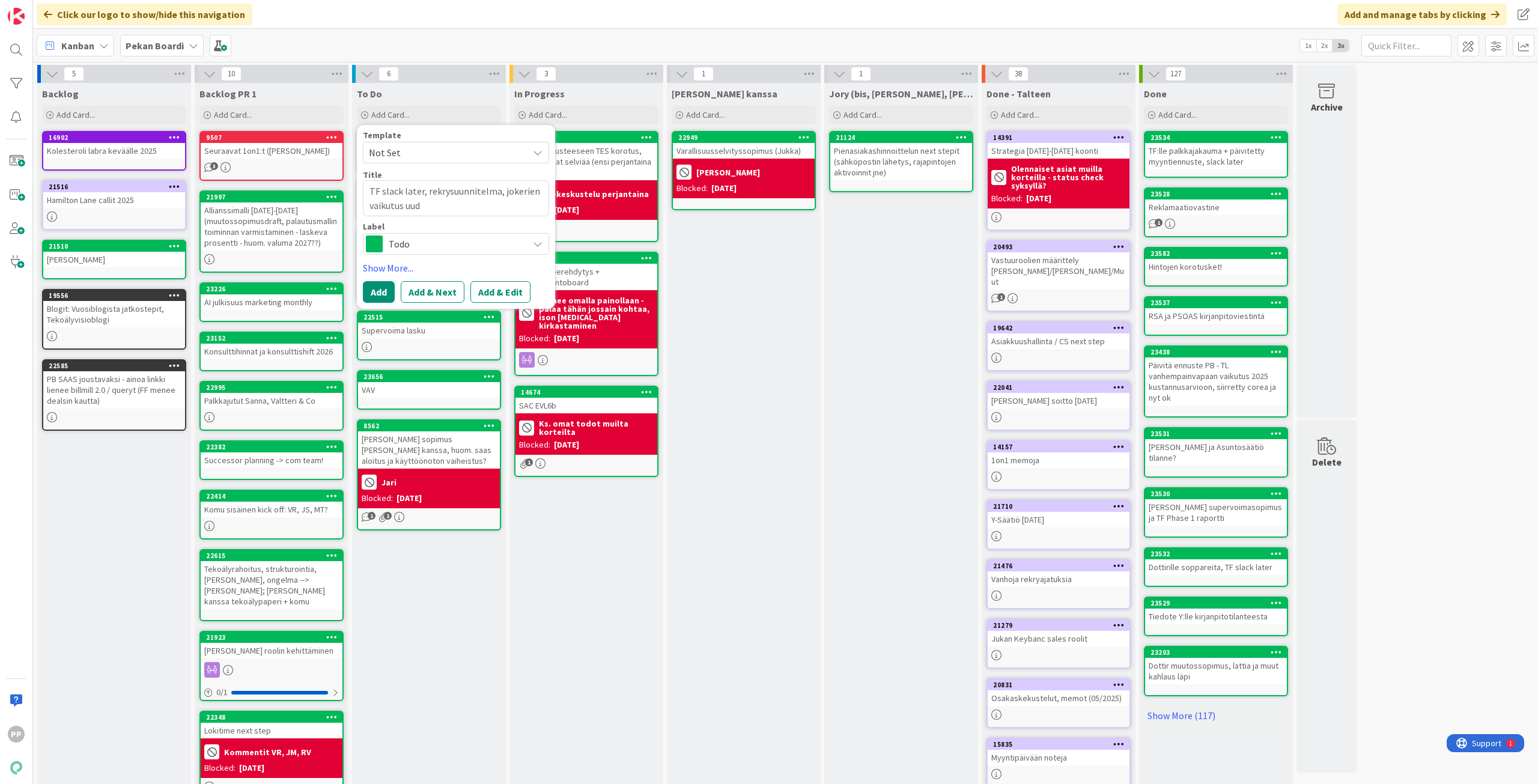
type textarea "x"
type textarea "TF slack later, rekrysuunnitelma, jokerien vaikutus uude"
type textarea "x"
type textarea "TF slack later, rekrysuunnitelma, jokerien vaikutus uuden"
type textarea "x"
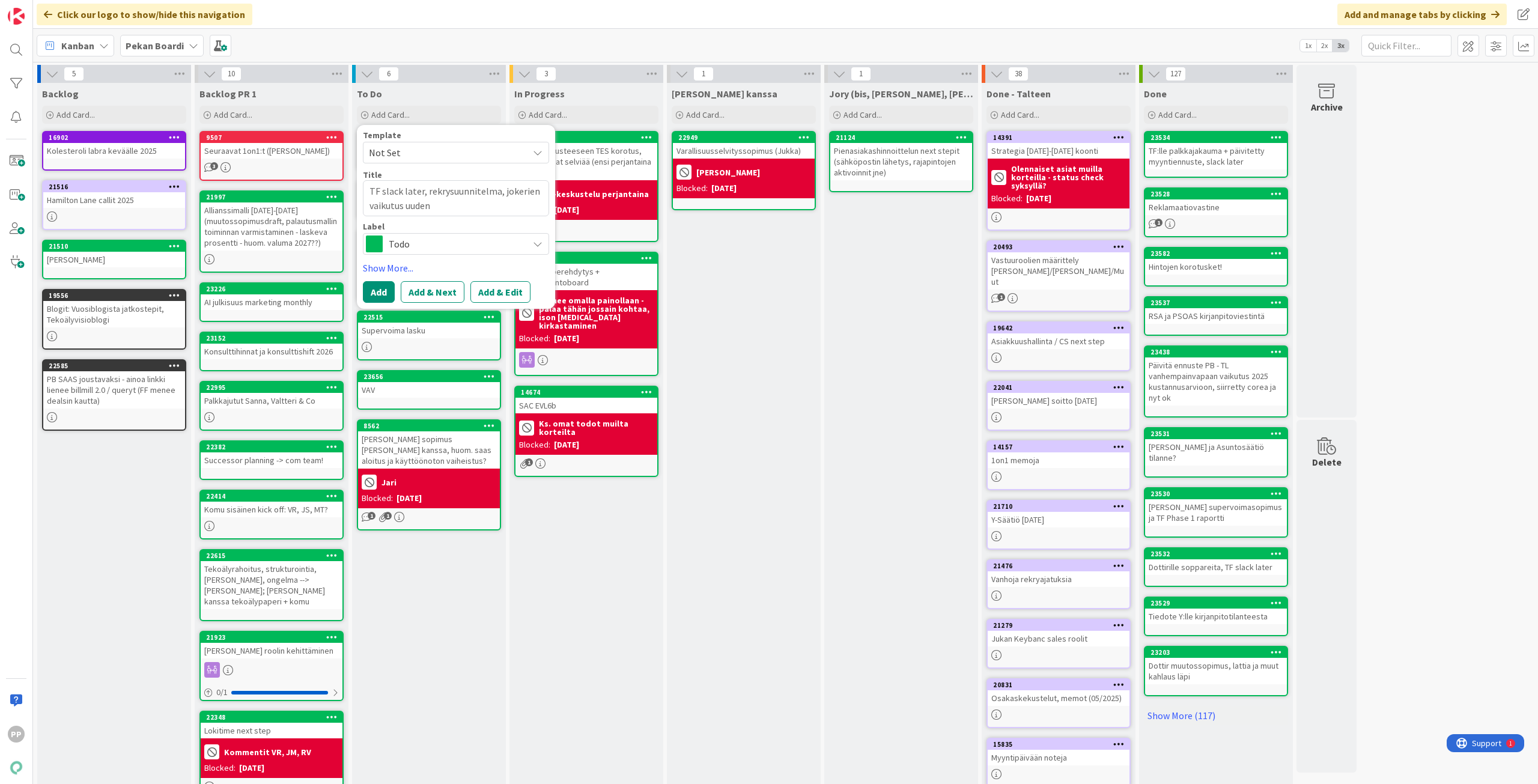
type textarea "TF slack later, rekrysuunnitelma, jokerien vaikutus uuden"
type textarea "x"
type textarea "TF slack later, rekrysuunnitelma, jokerien vaikutus uuden k"
type textarea "x"
type textarea "TF slack later, rekrysuunnitelma, jokerien vaikutus uuden ke"
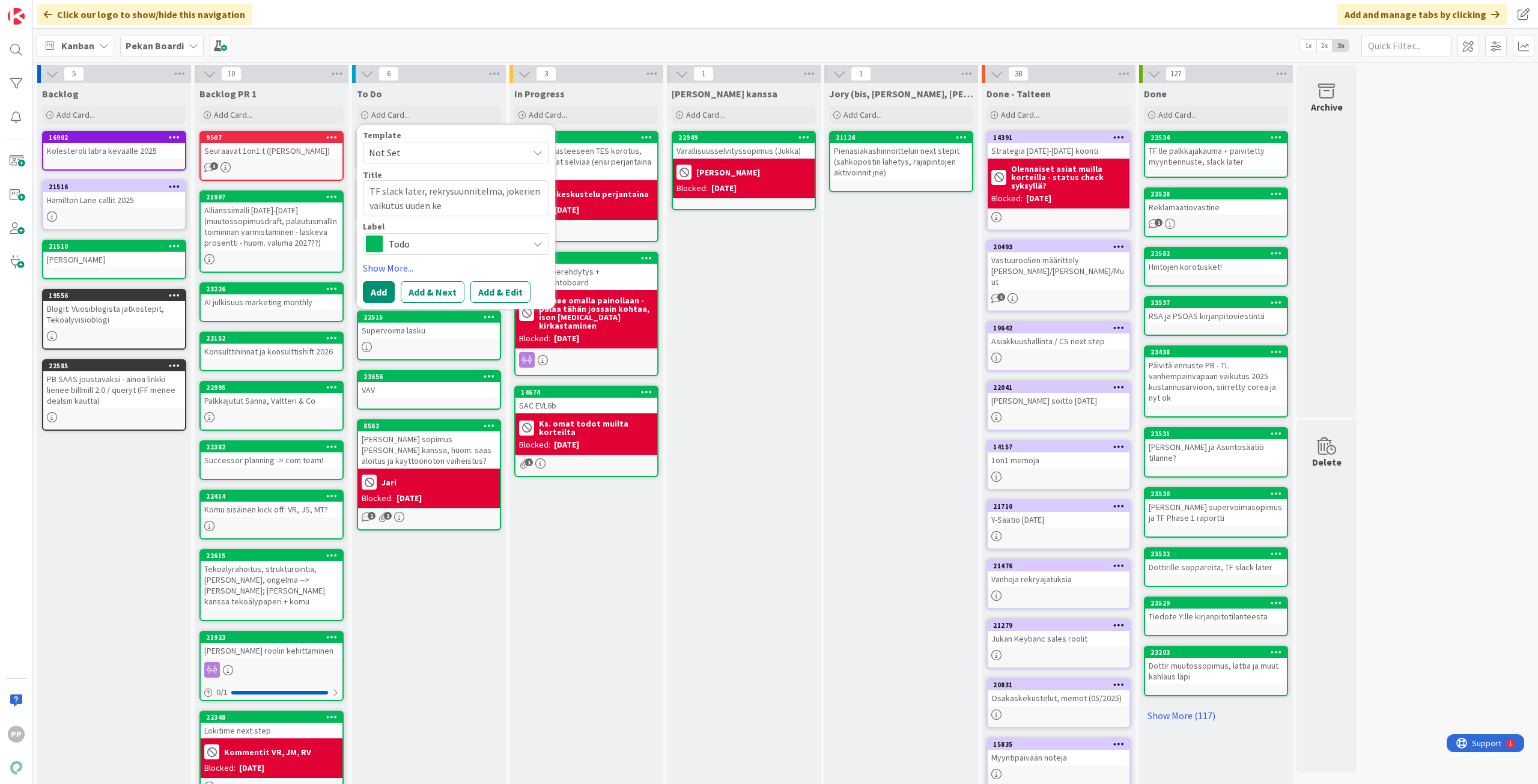
type textarea "x"
type textarea "TF slack later, rekrysuunnitelma, jokerien vaikutus uuden keht"
type textarea "x"
type textarea "TF slack later, rekrysuunnitelma, jokerien vaikutus uuden kehti"
type textarea "x"
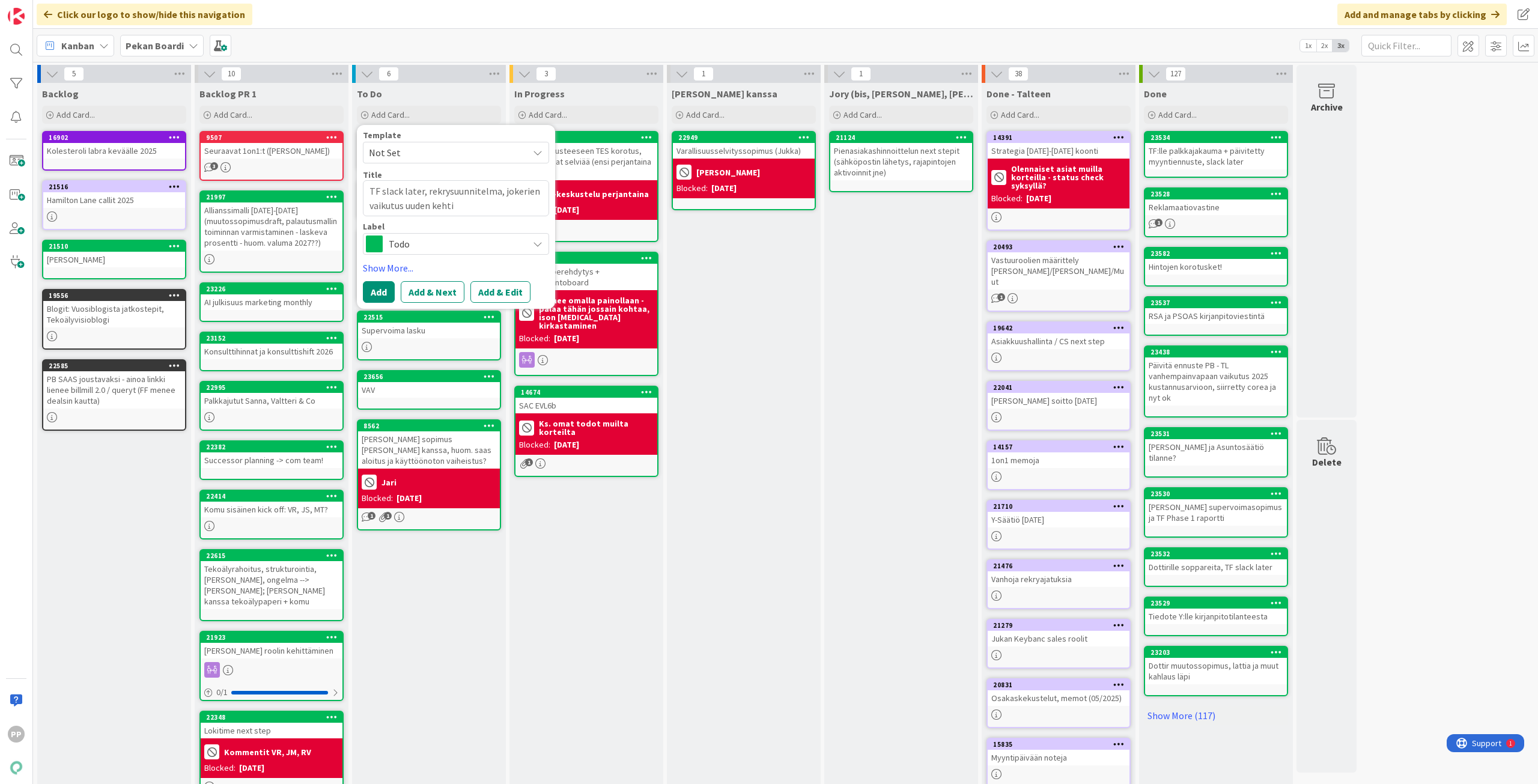
type textarea "TF slack later, rekrysuunnitelma, jokerien vaikutus uuden kehtit"
type textarea "x"
type textarea "TF slack later, rekrysuunnitelma, jokerien vaikutus uuden kehtitä"
type textarea "x"
type textarea "TF slack later, rekrysuunnitelma, jokerien vaikutus uuden kehtitäm"
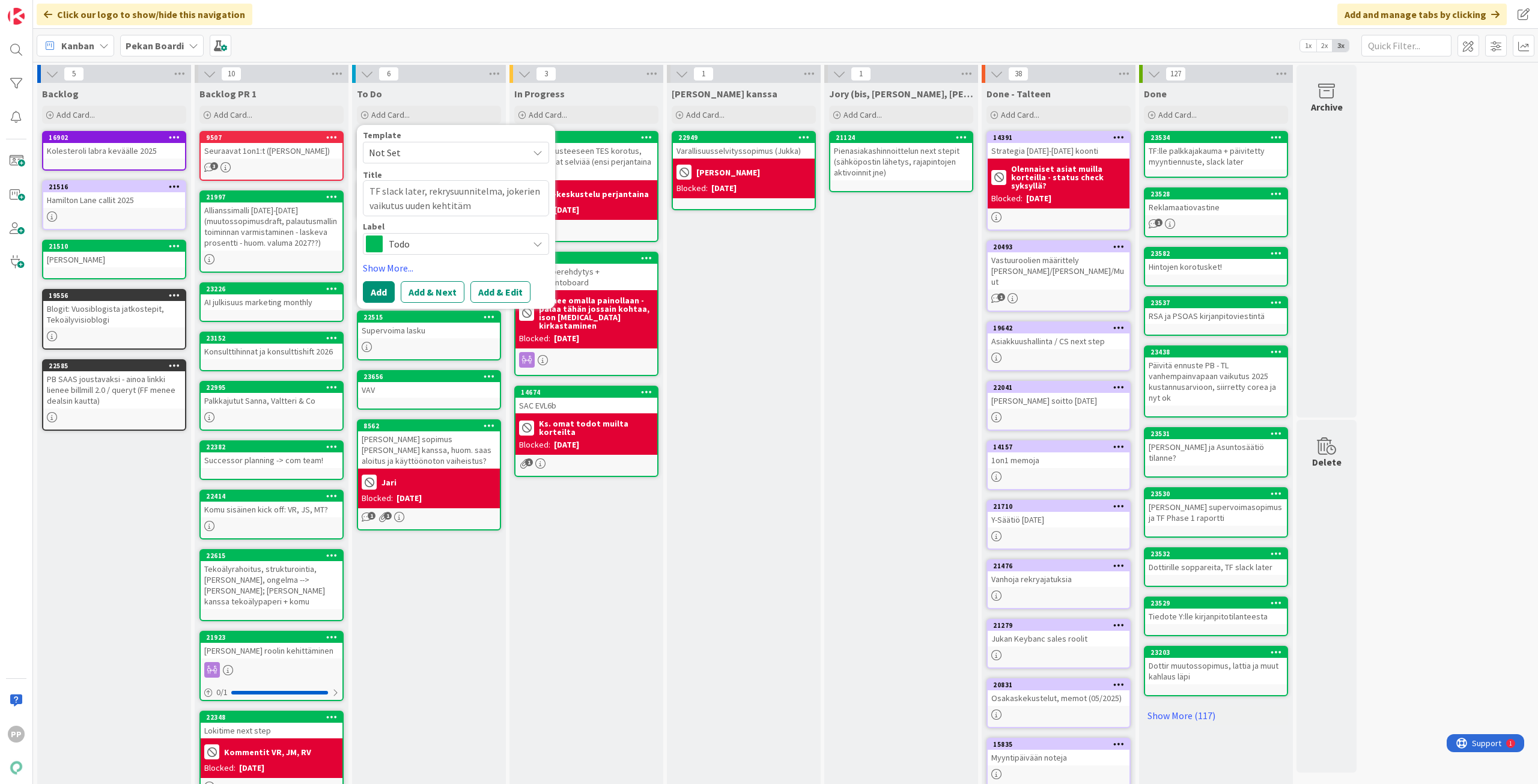
type textarea "x"
type textarea "TF slack later, rekrysuunnitelma, jokerien vaikutus uuden kehtitämi"
type textarea "x"
type textarea "TF slack later, rekrysuunnitelma, jokerien vaikutus uuden kehtitämis"
type textarea "x"
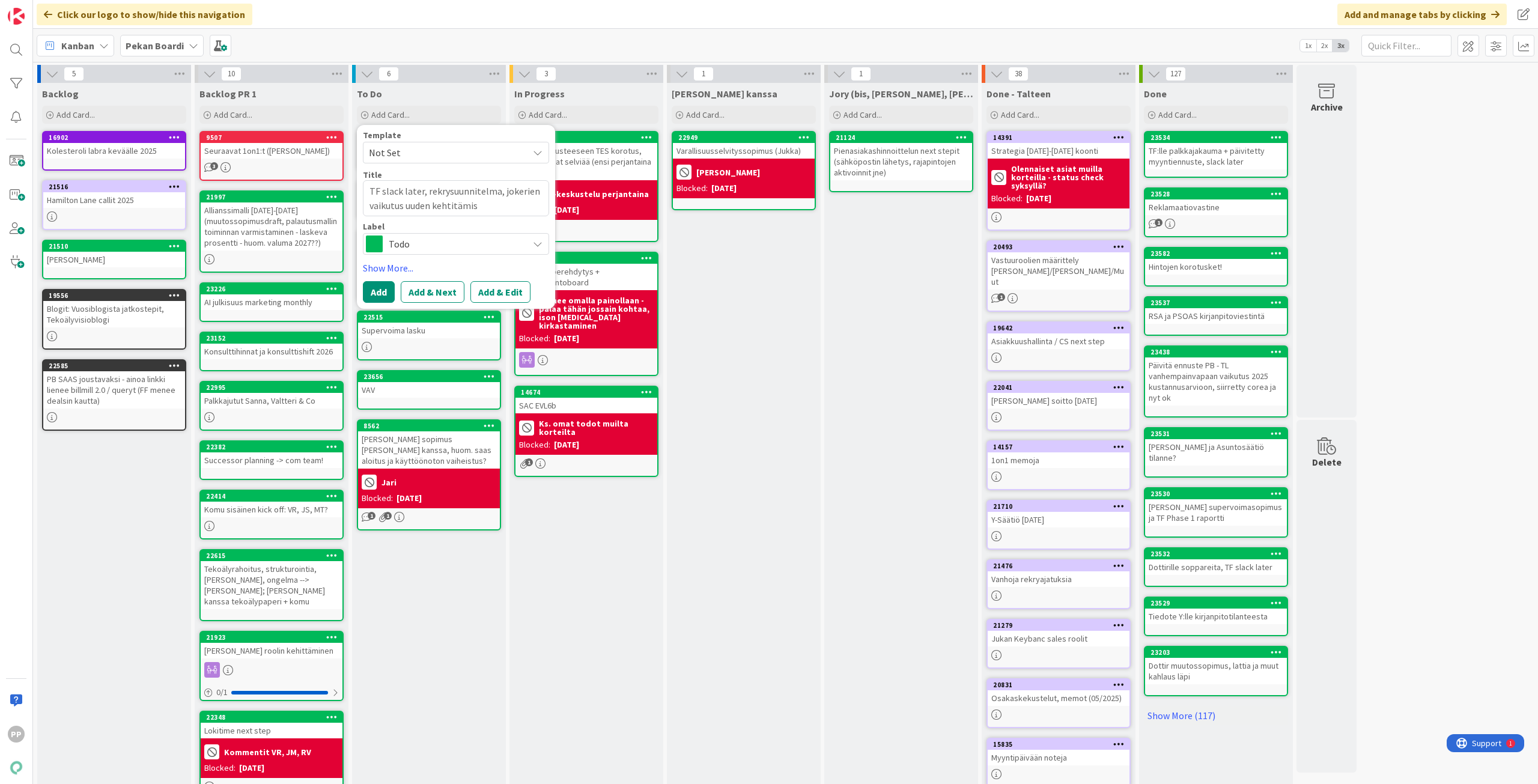
type textarea "TF slack later, rekrysuunnitelma, jokerien vaikutus uuden kehtitämise"
type textarea "x"
type textarea "TF slack later, rekrysuunnitelma, jokerien vaikutus uuden kehtitämisee"
type textarea "x"
type textarea "TF slack later, rekrysuunnitelma, jokerien vaikutus uuden kehtitämise"
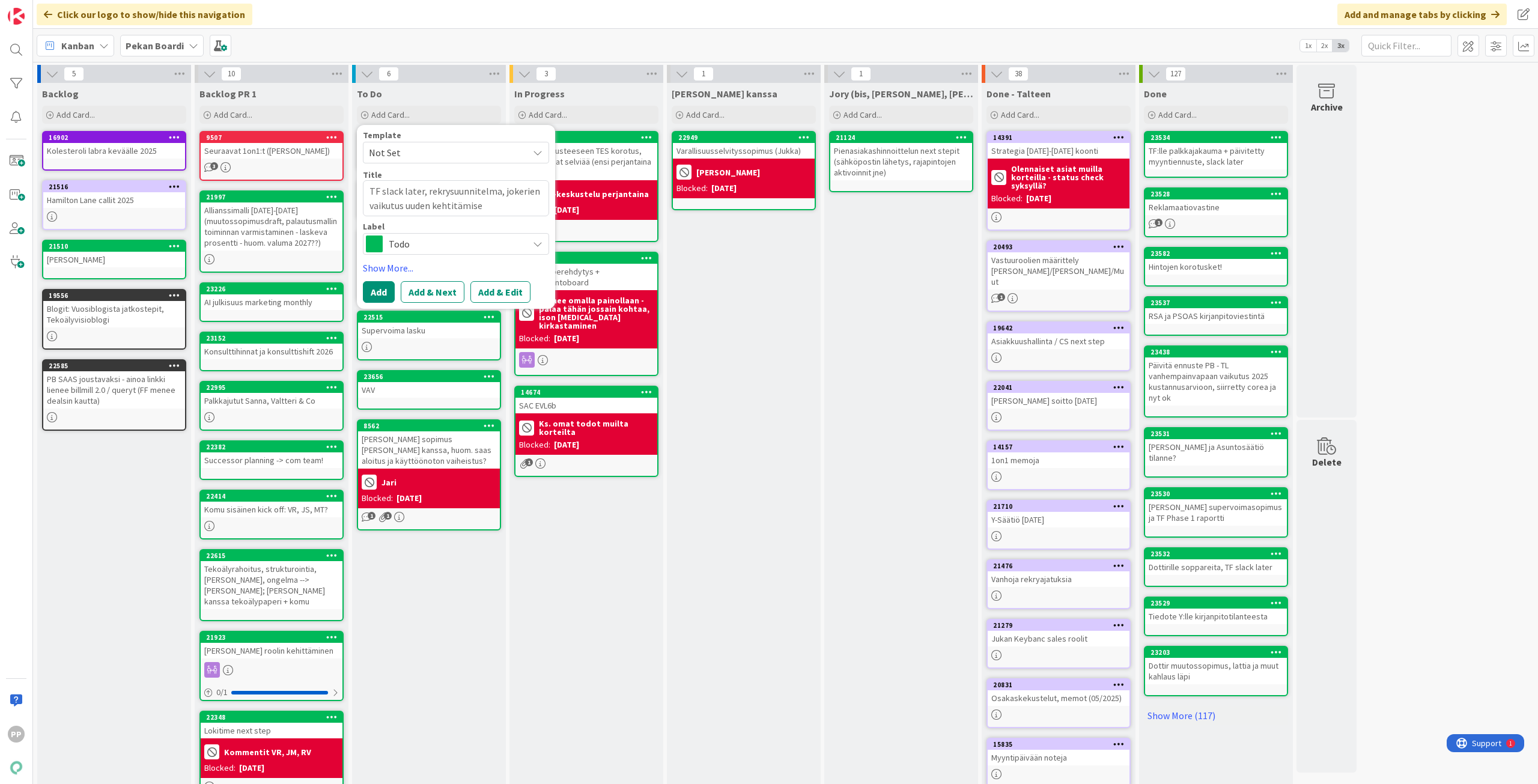
type textarea "x"
type textarea "TF slack later, rekrysuunnitelma, jokerien vaikutus uuden kehtitämis"
type textarea "x"
type textarea "TF slack later, rekrysuunnitelma, jokerien vaikutus uuden kehtitämi"
type textarea "x"
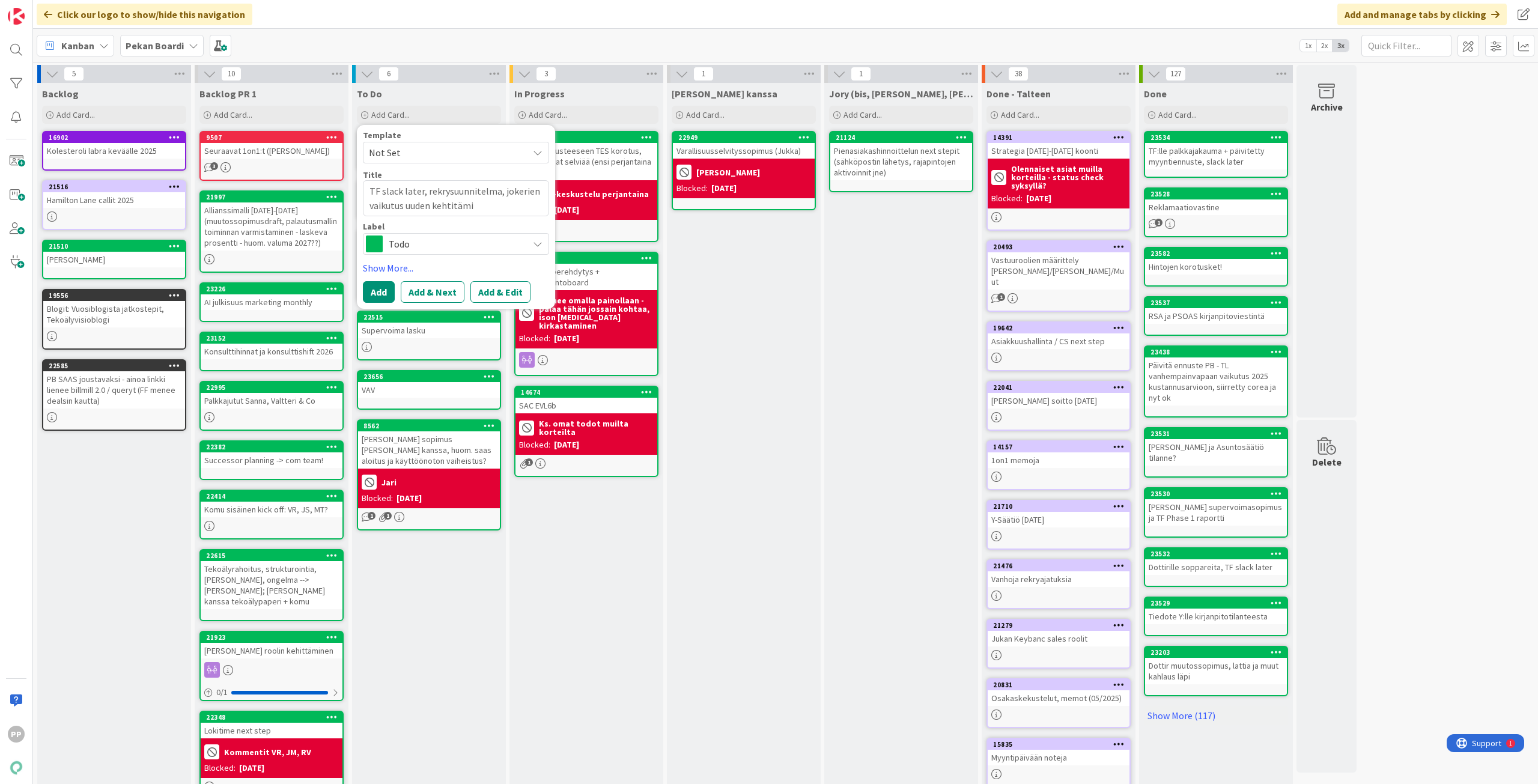
type textarea "TF slack later, rekrysuunnitelma, jokerien vaikutus uuden kehtitäm"
type textarea "x"
type textarea "TF slack later, rekrysuunnitelma, jokerien vaikutus uuden kehtitä"
type textarea "x"
type textarea "TF slack later, rekrysuunnitelma, jokerien vaikutus uuden kehti"
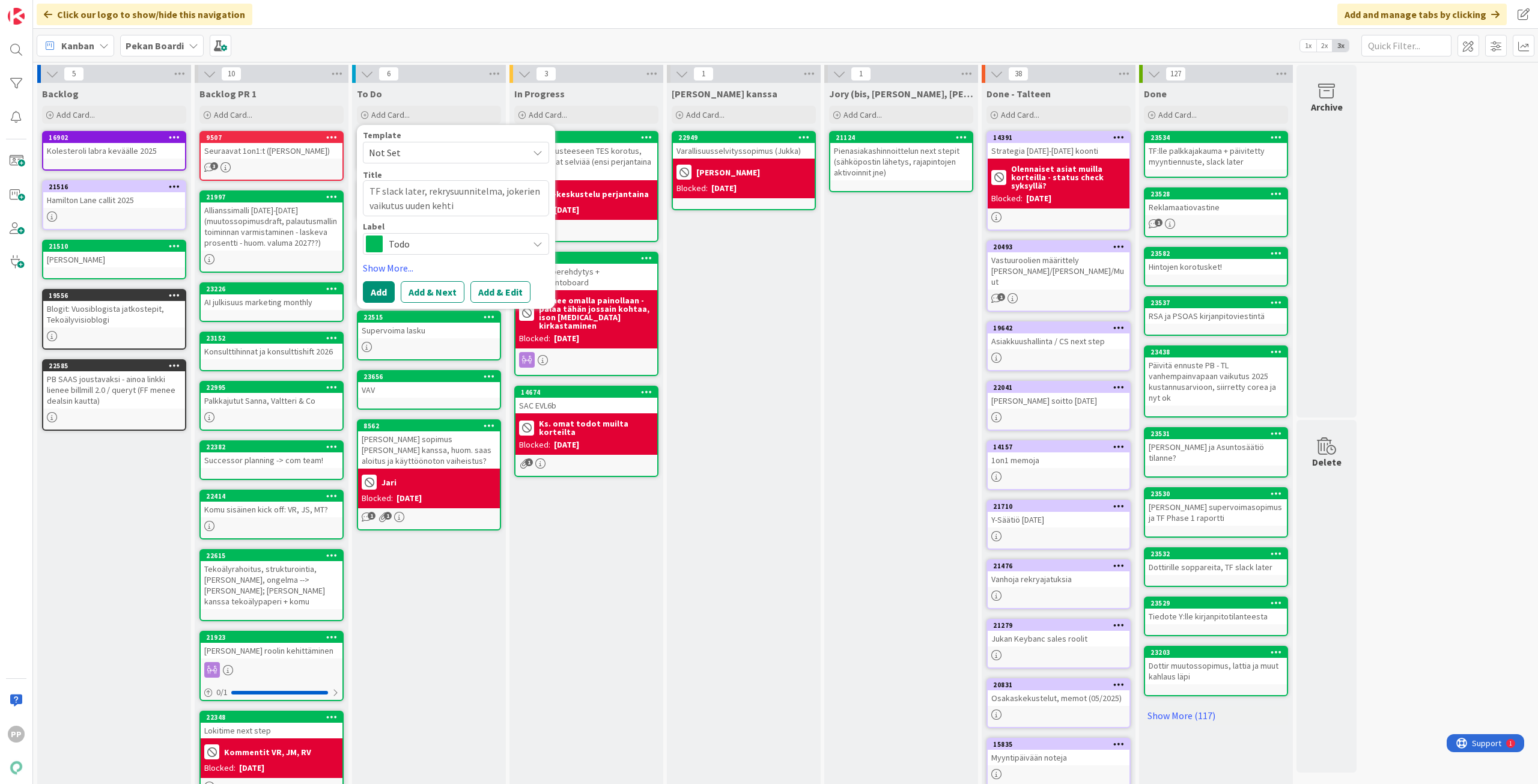
type textarea "x"
type textarea "TF slack later, rekrysuunnitelma, jokerien vaikutus uuden keht"
type textarea "x"
type textarea "TF slack later, rekrysuunnitelma, jokerien vaikutus uuden keh"
type textarea "x"
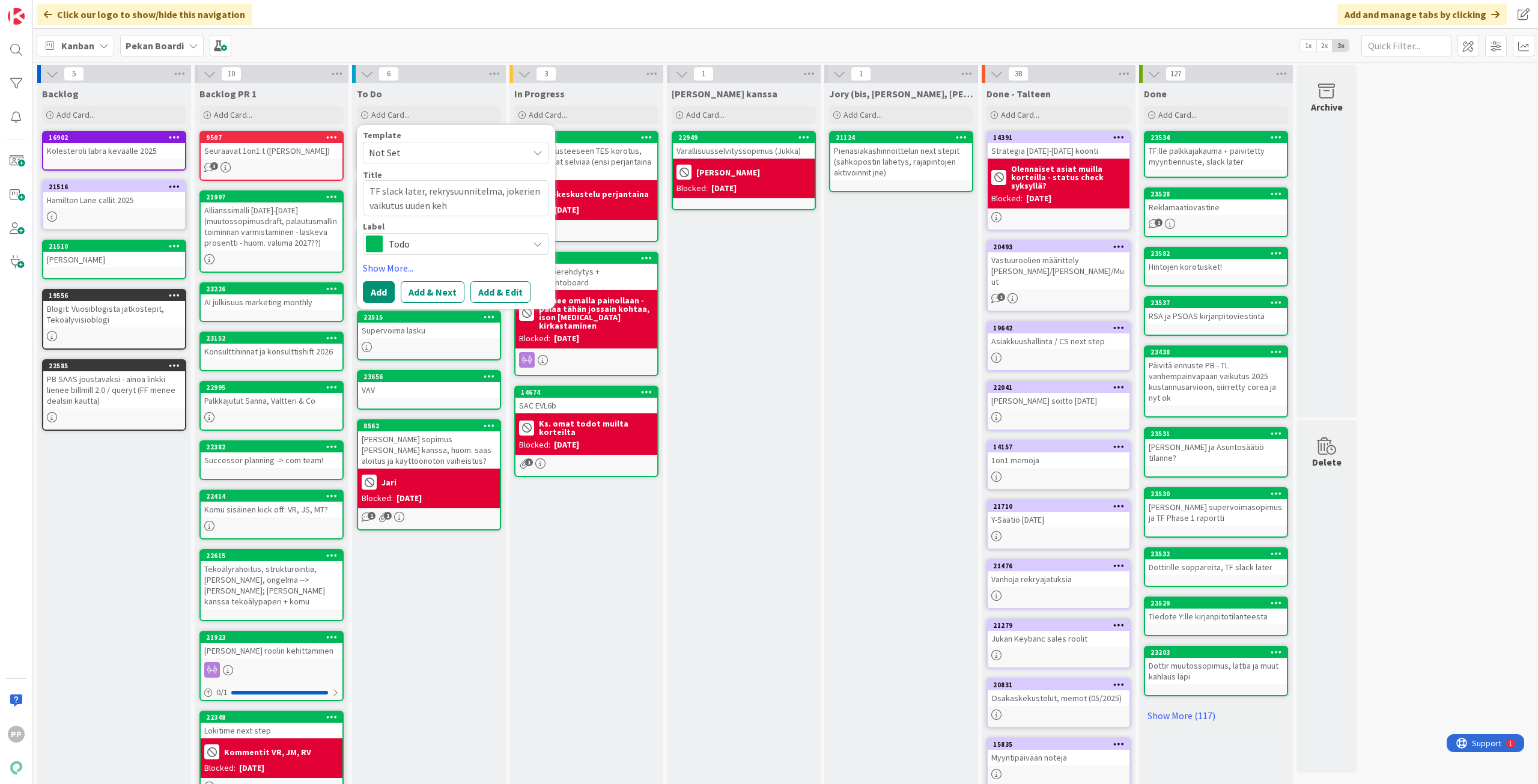
type textarea "TF slack later, rekrysuunnitelma, jokerien vaikutus uuden kehi"
type textarea "x"
type textarea "TF slack later, rekrysuunnitelma, jokerien vaikutus uuden kehit"
type textarea "x"
type textarea "TF slack later, rekrysuunnitelma, jokerien vaikutus uuden kehitt"
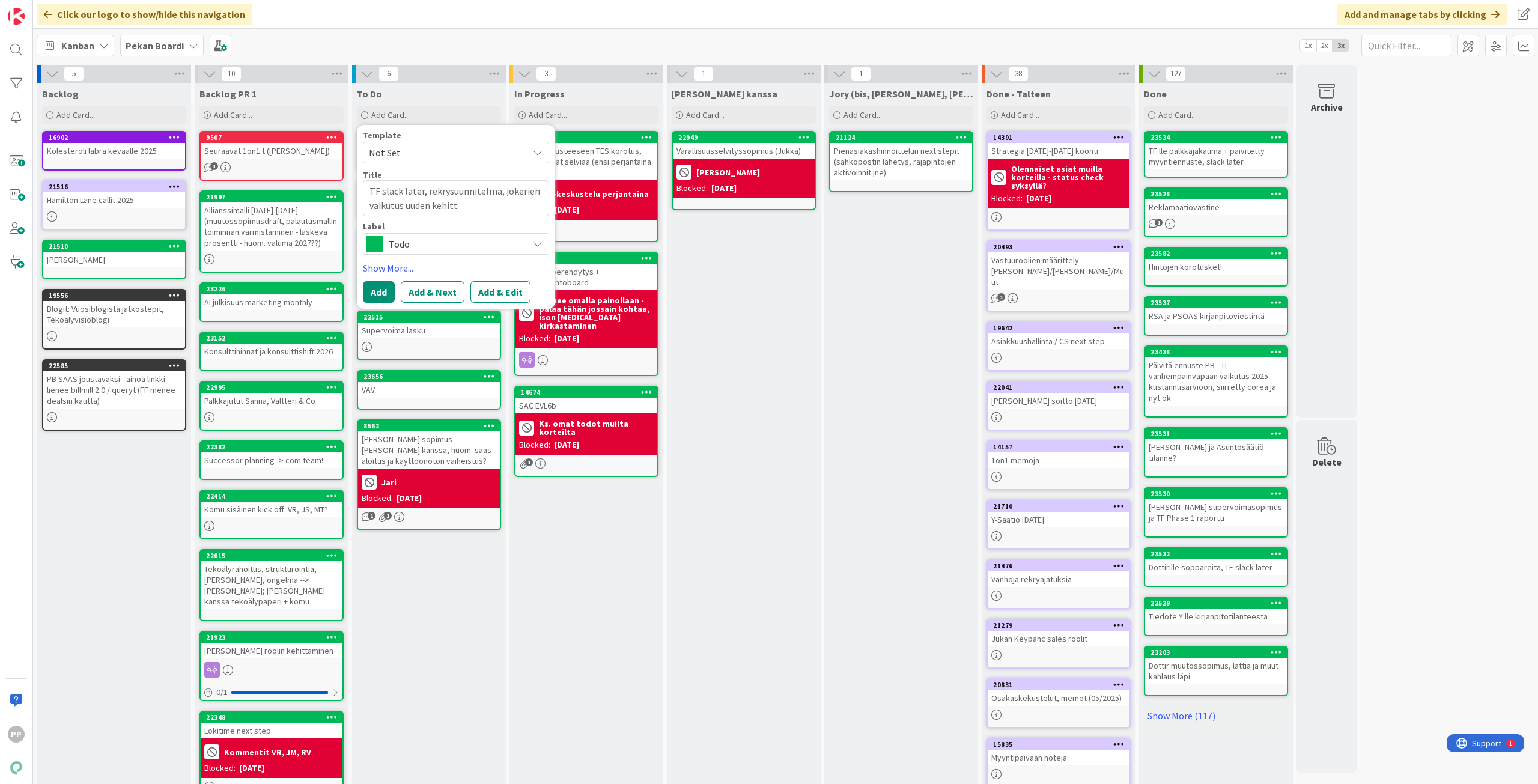
type textarea "x"
type textarea "TF slack later, rekrysuunnitelma, jokerien vaikutus uuden kehittä"
type textarea "x"
type textarea "TF slack later, rekrysuunnitelma, jokerien vaikutus uuden kehittäm"
type textarea "x"
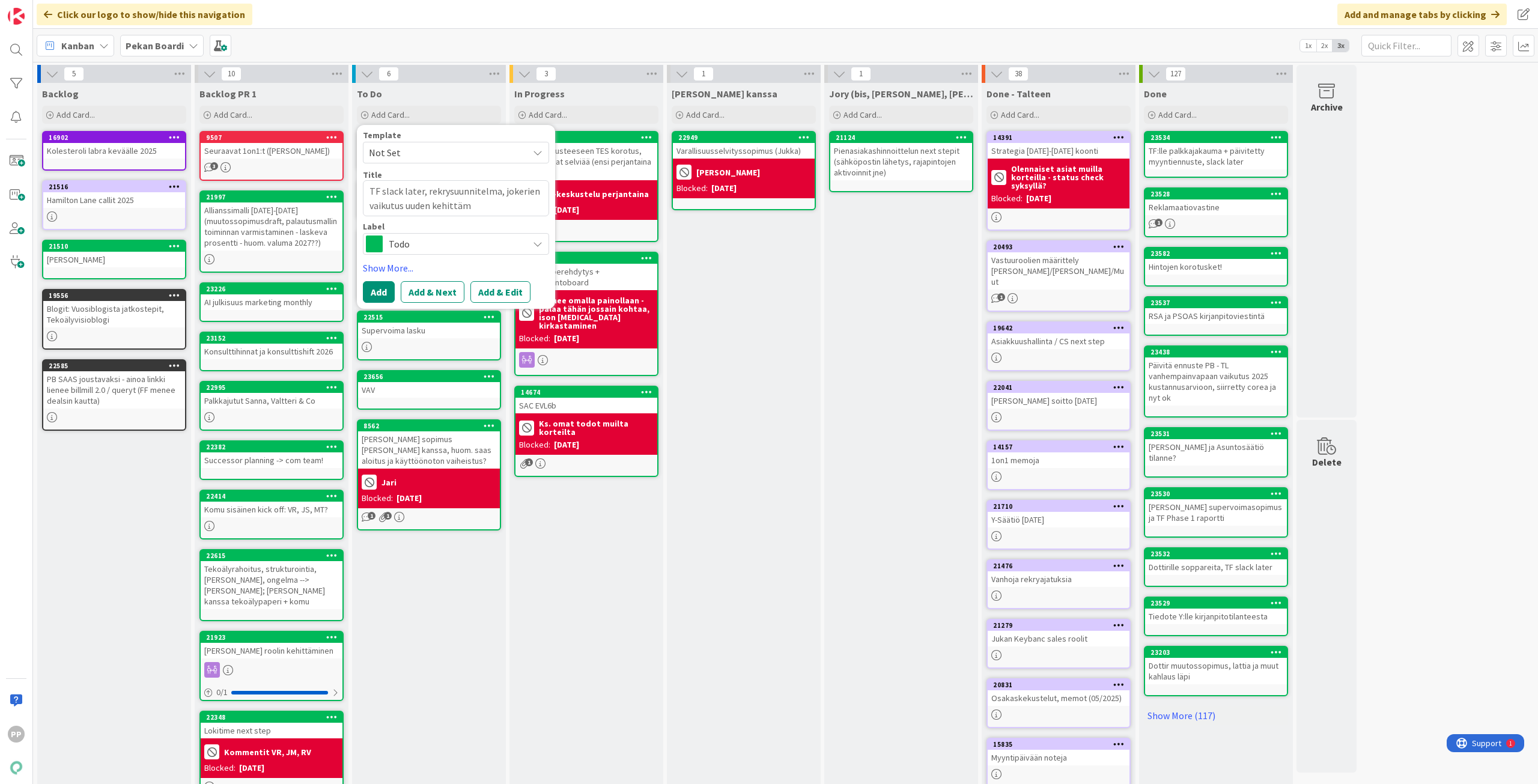
type textarea "TF slack later, rekrysuunnitelma, jokerien vaikutus uuden kehittämi"
type textarea "x"
type textarea "TF slack later, rekrysuunnitelma, jokerien vaikutus uuden kehittämis"
type textarea "x"
type textarea "TF slack later, rekrysuunnitelma, jokerien vaikutus uuden kehittämise"
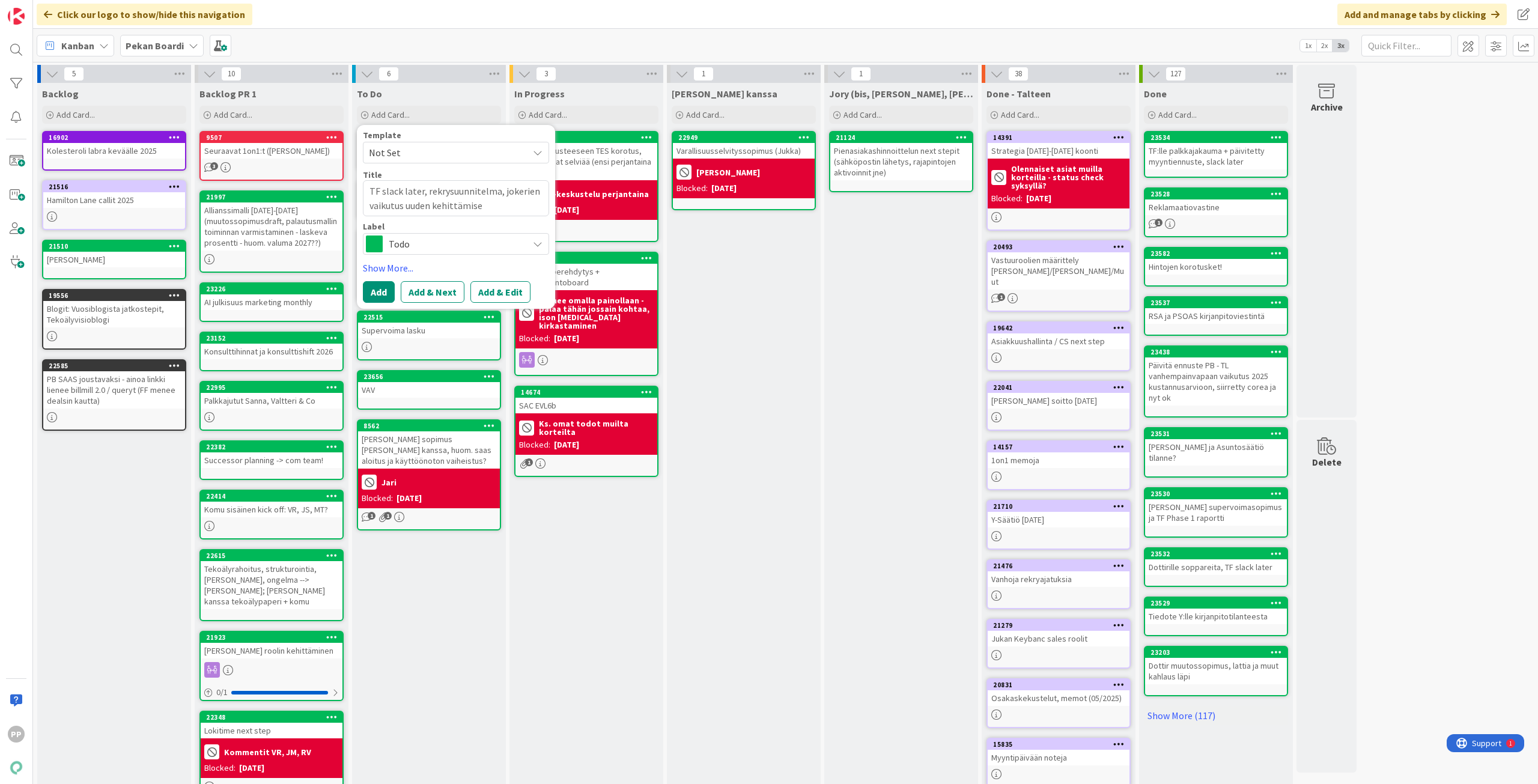
type textarea "x"
type textarea "TF slack later, rekrysuunnitelma, jokerien vaikutus uuden kehittämisee"
type textarea "x"
type textarea "TF slack later, rekrysuunnitelma, jokerien vaikutus uuden kehittämiseen"
type textarea "x"
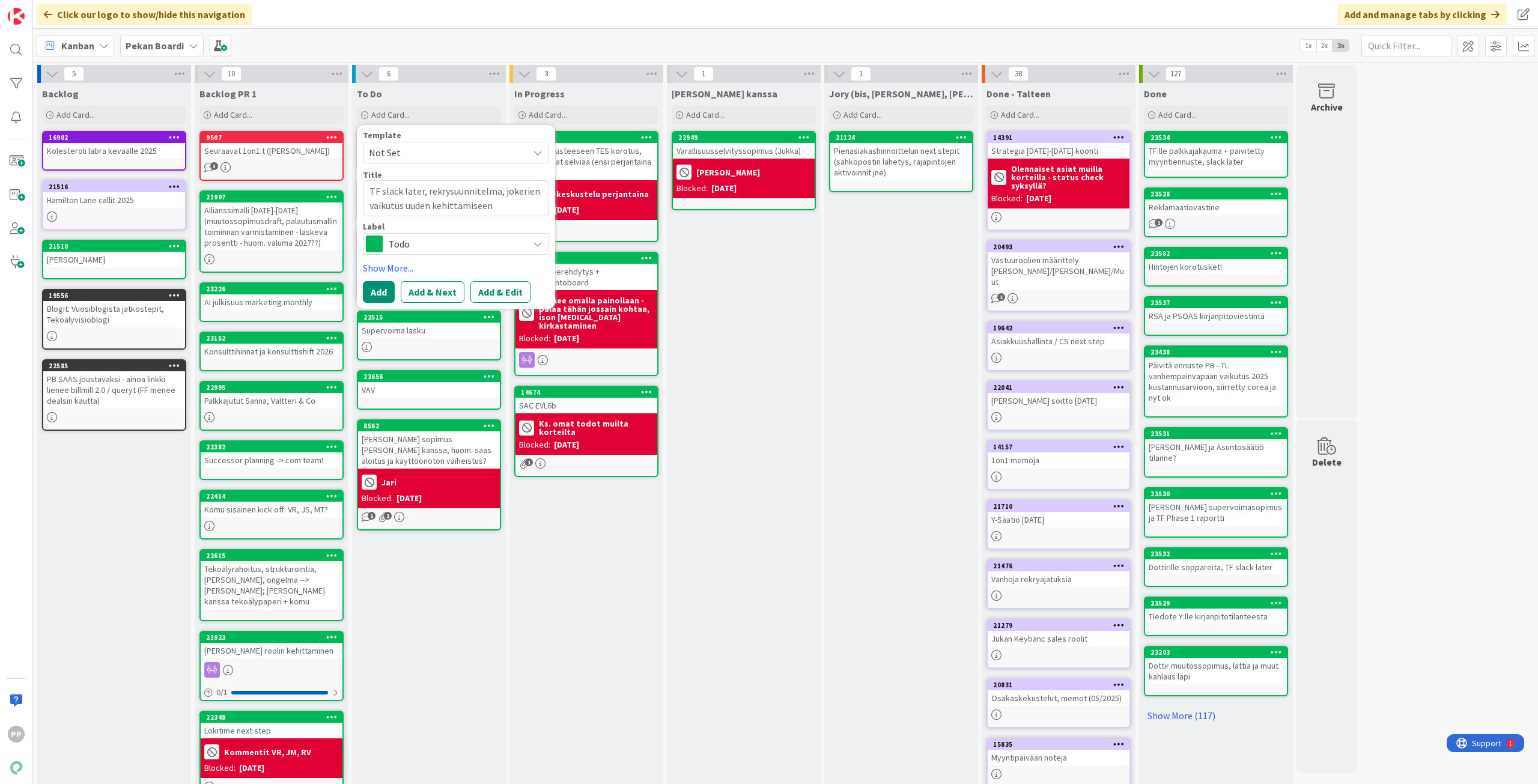
type textarea "TF slack later, rekrysuunnitelma, jokerien vaikutus uuden kehittämiseen"
type textarea "x"
type textarea "TF slack later, rekrysuunnitelma, jokerien vaikutus uuden kehittämiseen /"
type textarea "x"
type textarea "TF slack later, rekrysuunnitelma, jokerien vaikutus uuden kehittämiseen /"
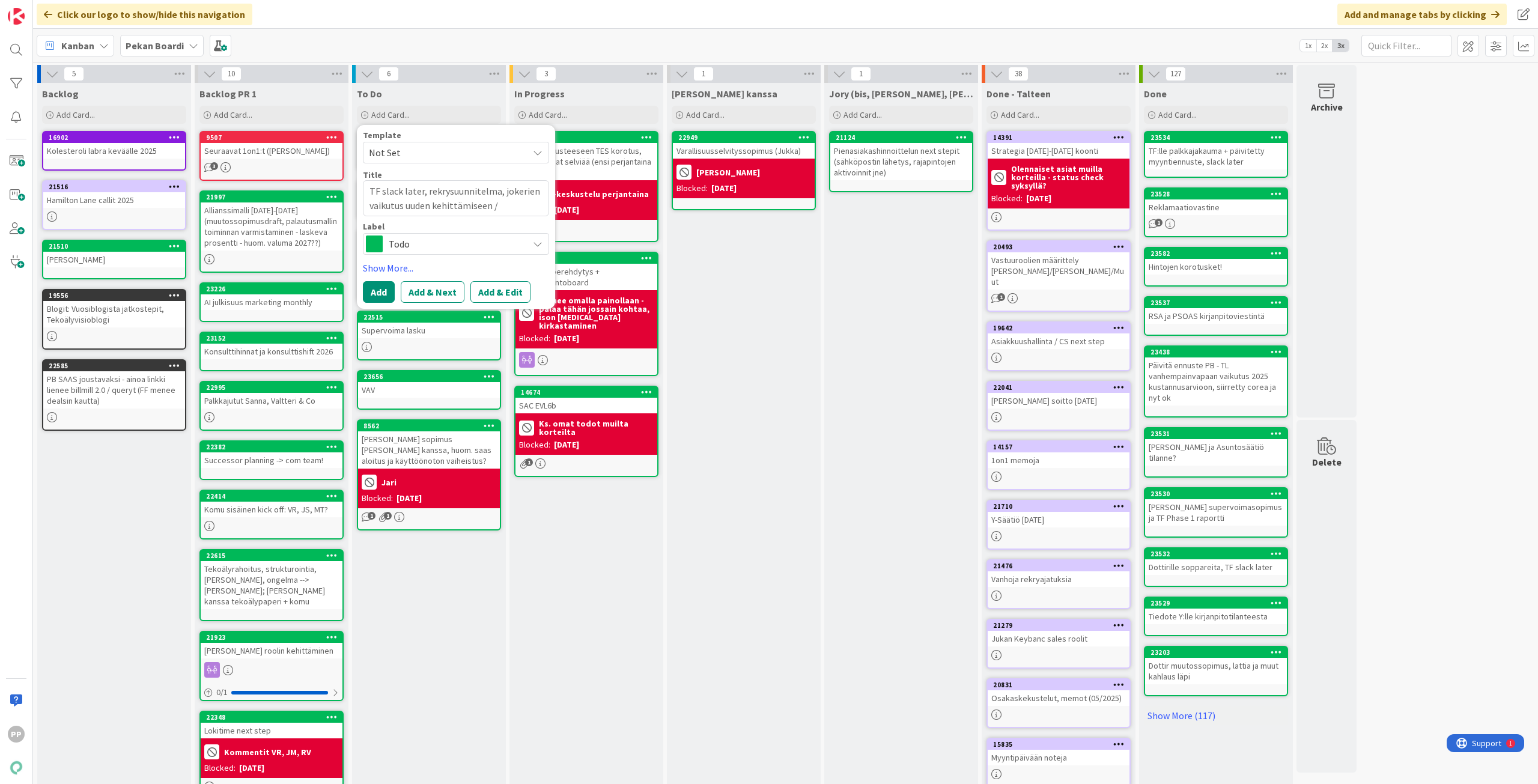
type textarea "x"
type textarea "TF slack later, rekrysuunnitelma, jokerien vaikutus uuden kehittämiseen / a"
type textarea "x"
type textarea "TF slack later, rekrysuunnitelma, jokerien vaikutus uuden kehittämiseen / al"
type textarea "x"
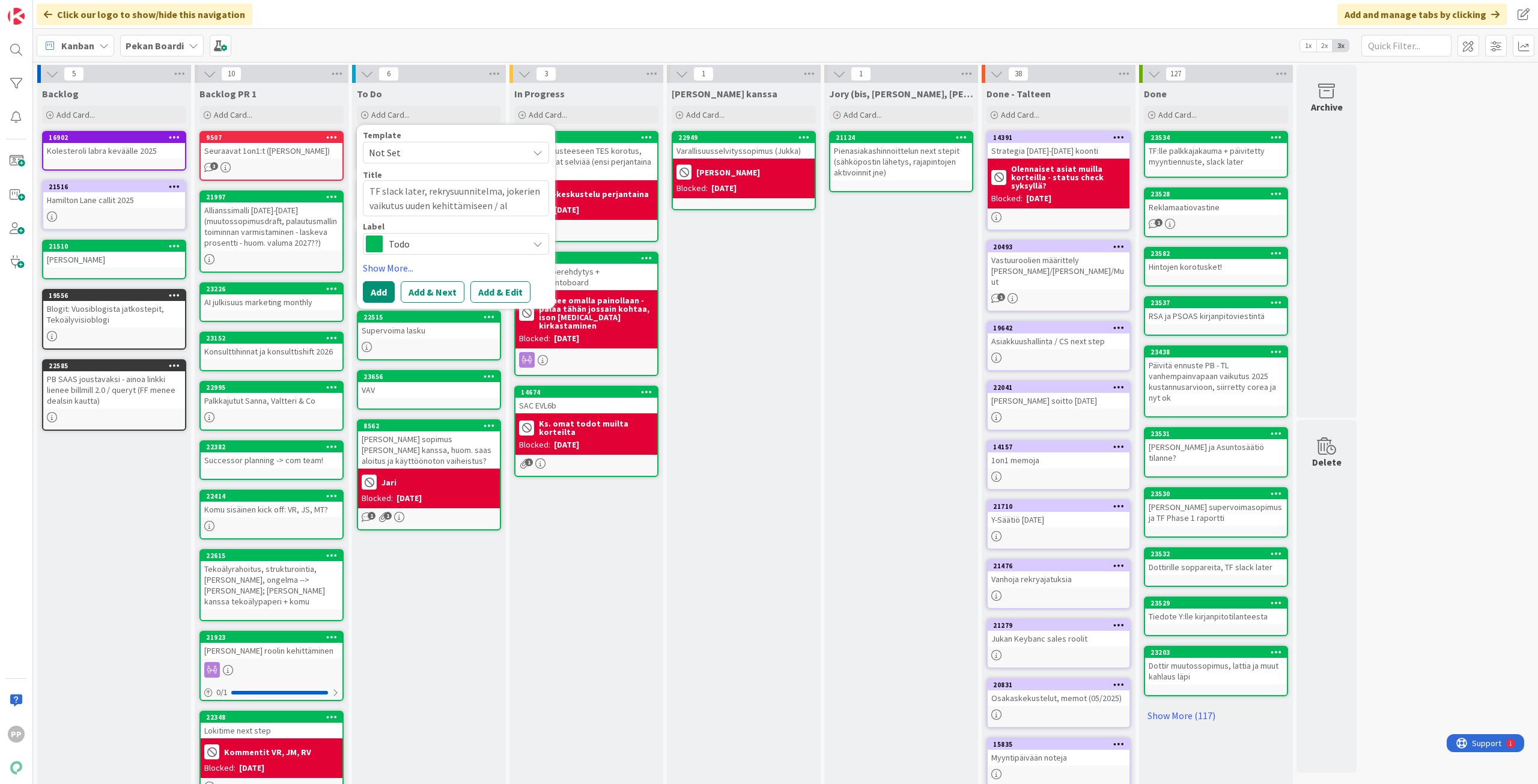
type textarea "TF slack later, rekrysuunnitelma, jokerien vaikutus uuden kehittämiseen / all"
type textarea "x"
type textarea "TF slack later, rekrysuunnitelma, jokerien vaikutus uuden kehittämiseen / [MEDI…"
type textarea "x"
type textarea "TF slack later, rekrysuunnitelma, jokerien vaikutus uuden kehittämiseen / allia"
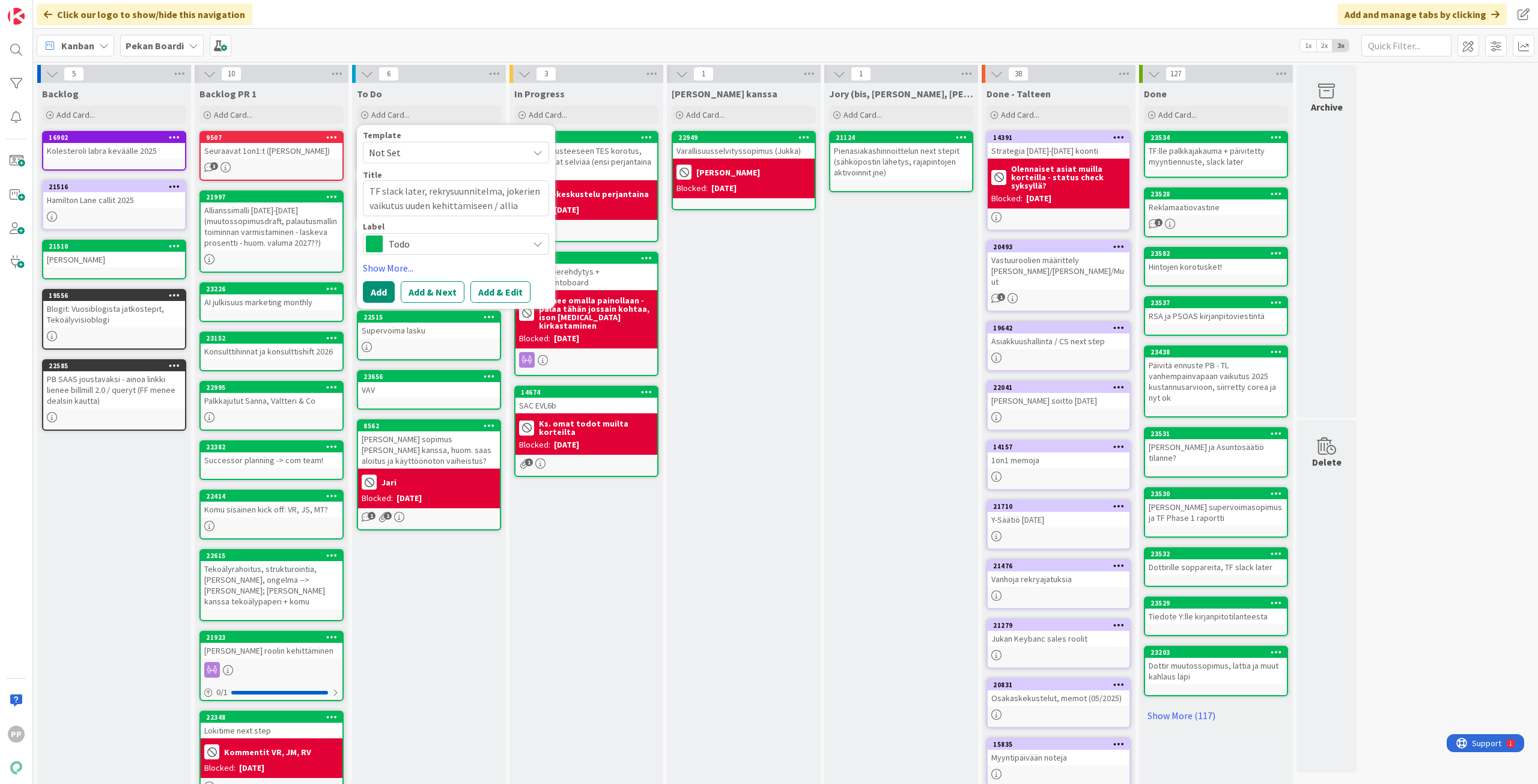
type textarea "x"
type textarea "TF slack later, rekrysuunnitelma, jokerien vaikutus uuden kehittämiseen / allian"
type textarea "x"
type textarea "TF slack later, rekrysuunnitelma, jokerien vaikutus uuden kehittämiseen / allia…"
type textarea "x"
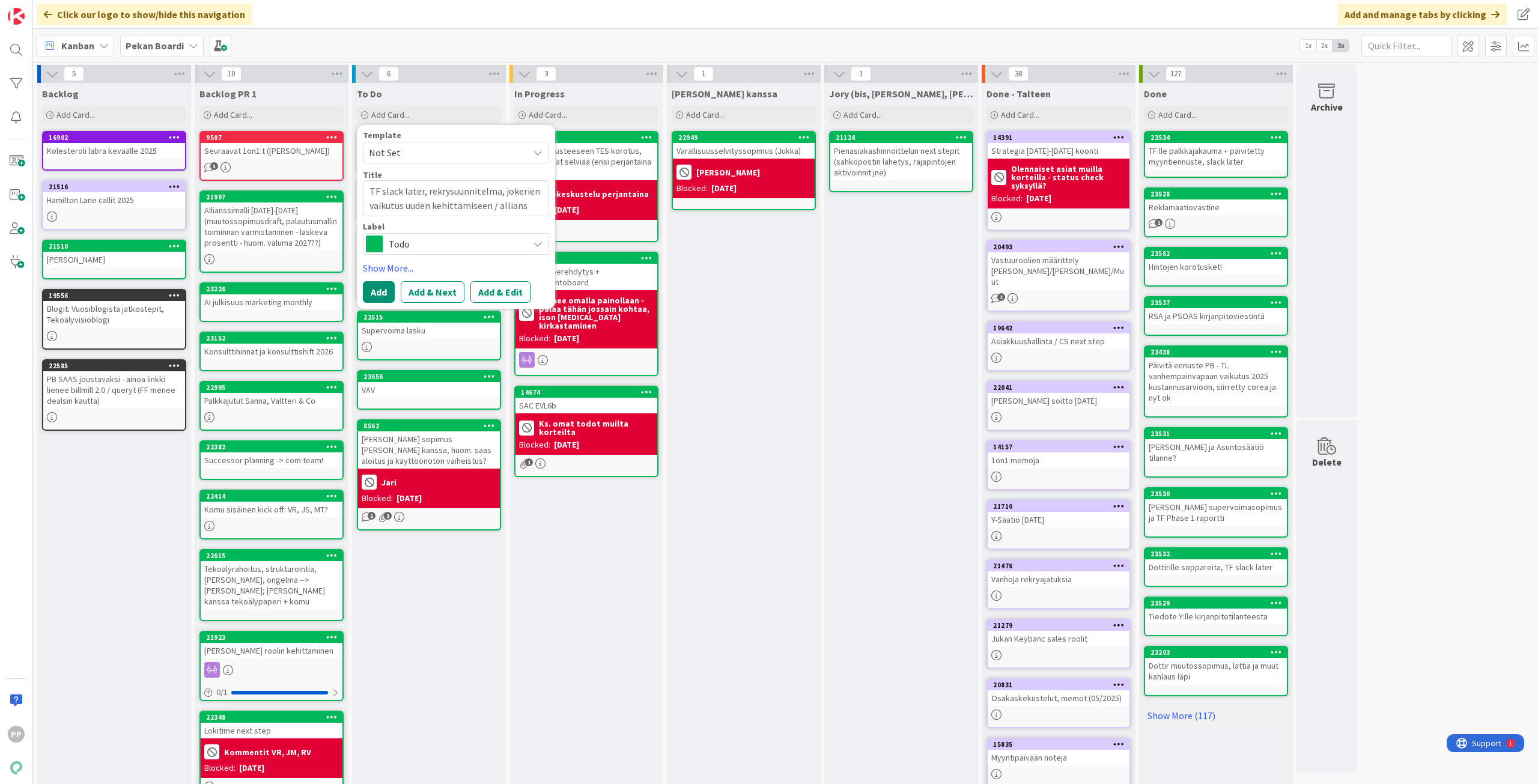
type textarea "TF slack later, rekrysuunnitelma, jokerien vaikutus uuden kehittämiseen / allia…"
click at [381, 303] on button "Add" at bounding box center [379, 306] width 32 height 22
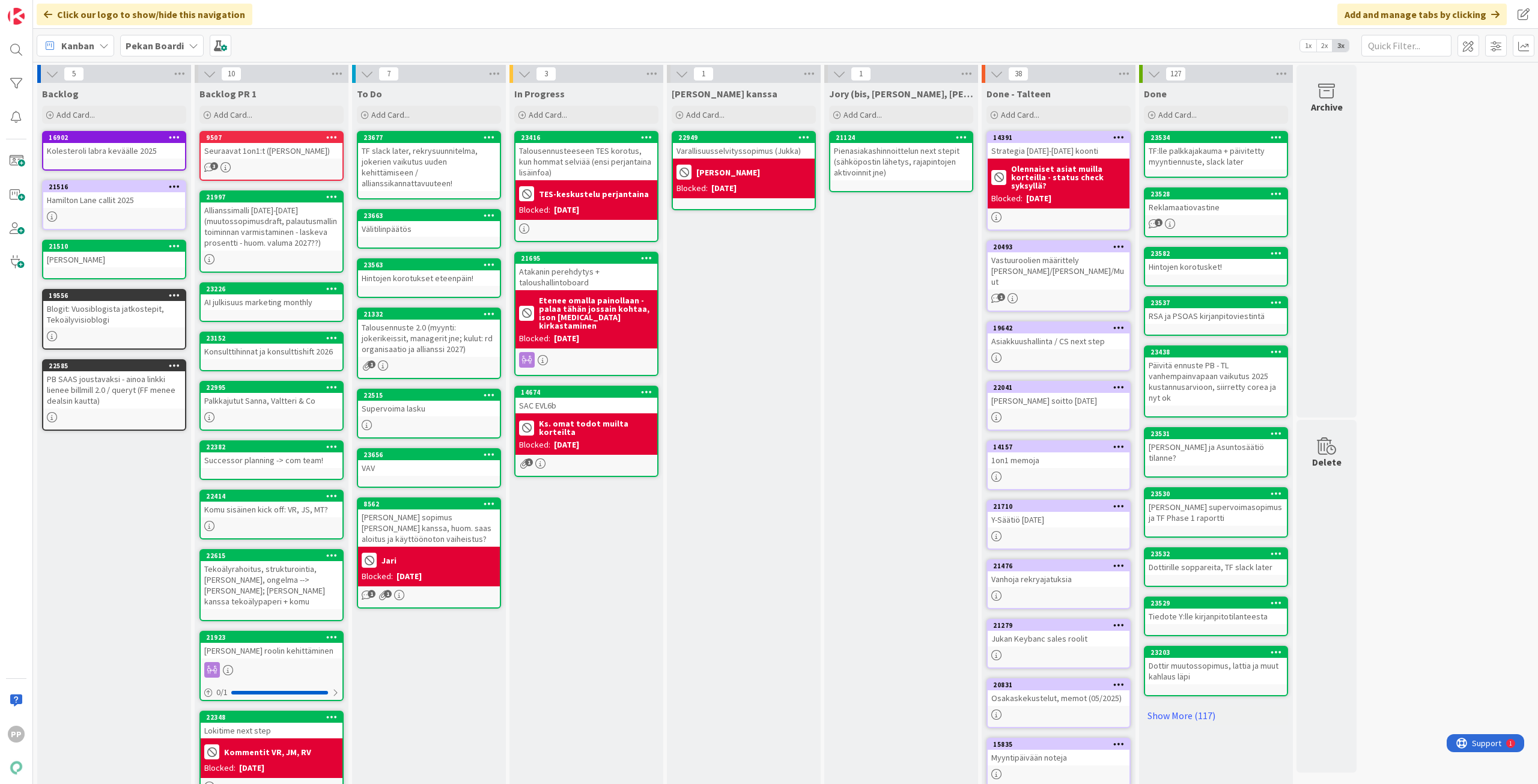
click at [600, 593] on div "In Progress Add Card... 23416 Talousennusteeseen TES korotus, kun hommat selviä…" at bounding box center [587, 454] width 154 height 743
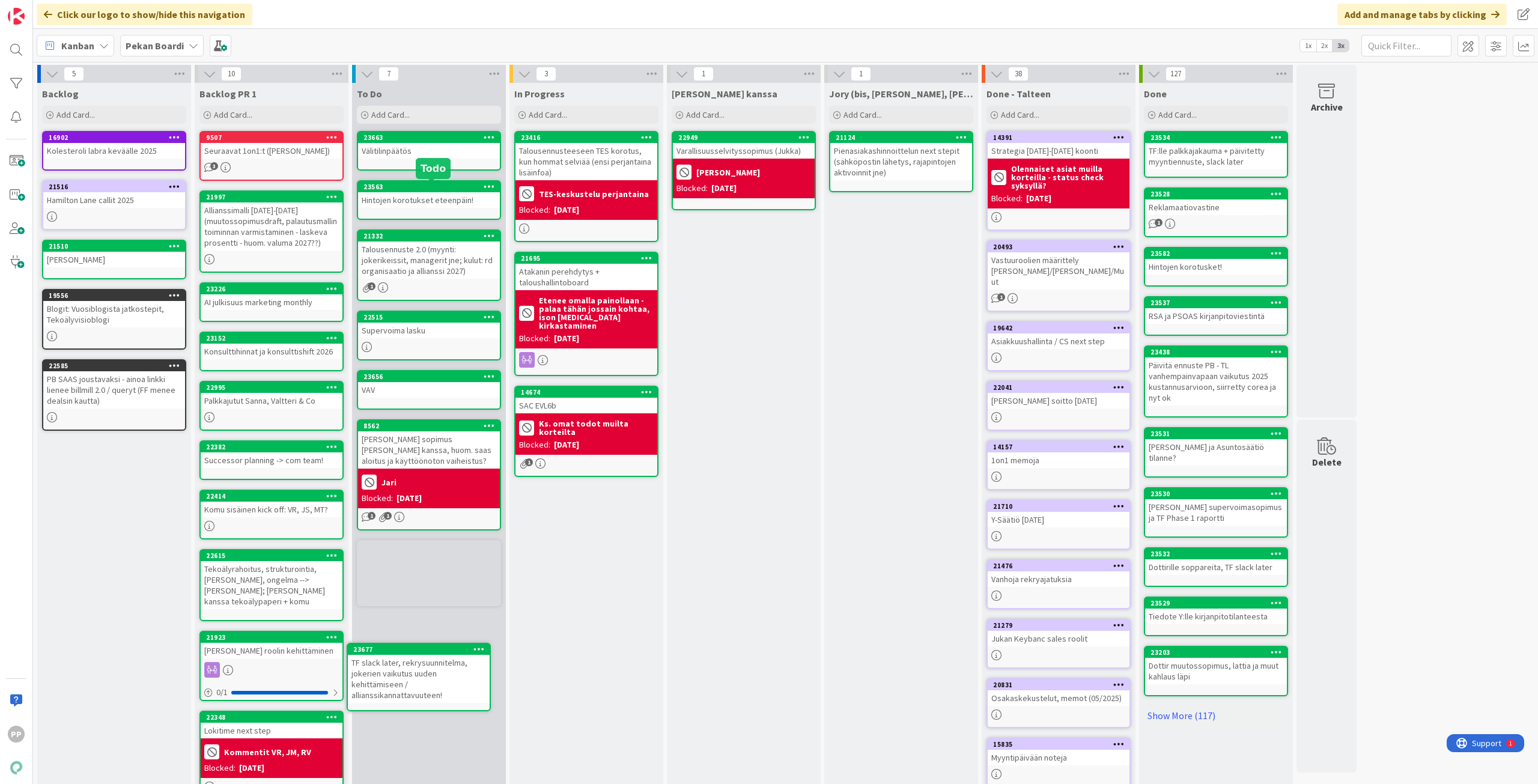
scroll to position [16, 0]
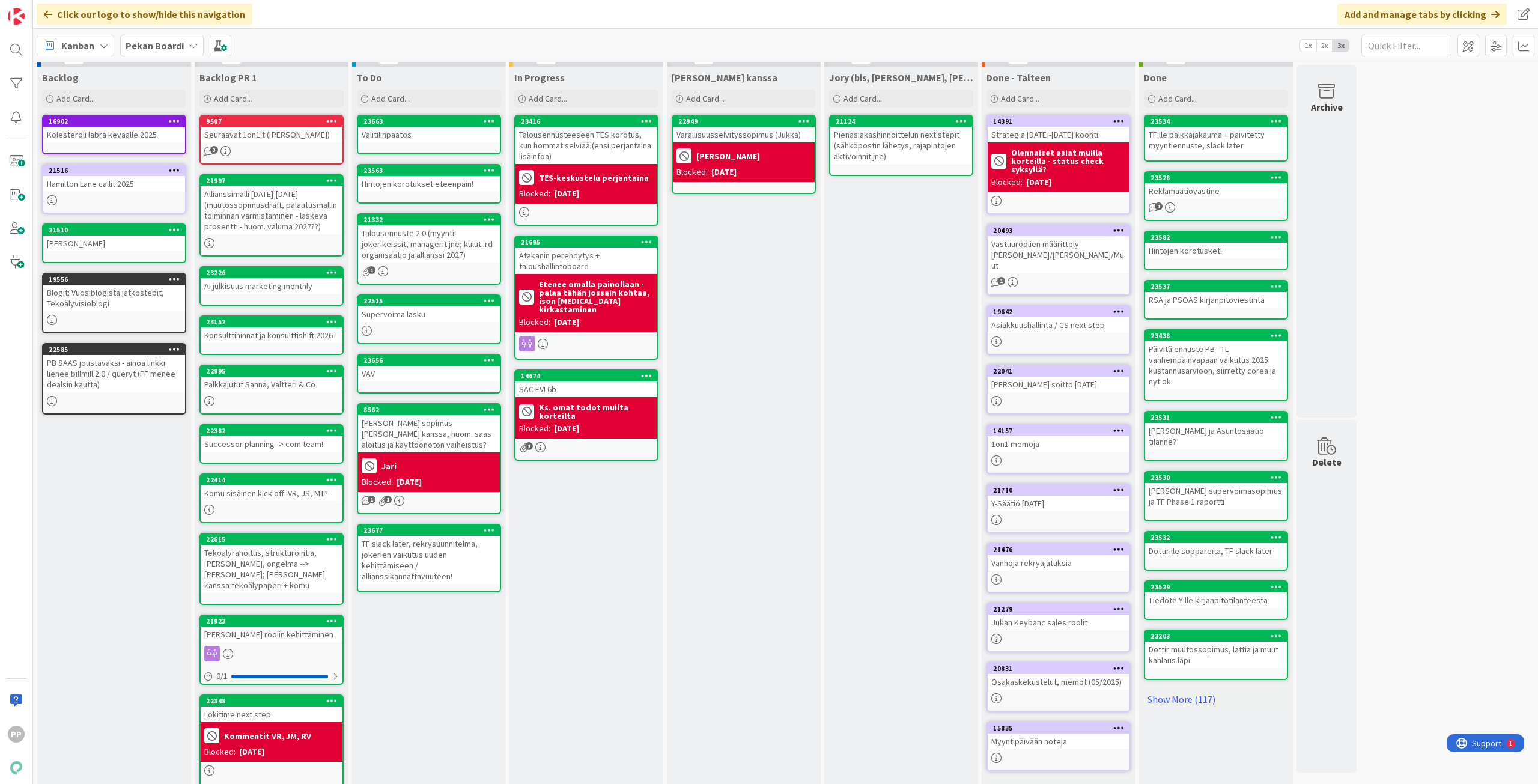
click at [545, 537] on div "In Progress Add Card... 23416 Talousennusteeseen TES korotus, kun hommat selviä…" at bounding box center [587, 438] width 154 height 743
click at [562, 546] on div "In Progress Add Card... 23416 Talousennusteeseen TES korotus, kun hommat selviä…" at bounding box center [587, 438] width 154 height 743
click at [573, 548] on div "In Progress Add Card... 23416 Talousennusteeseen TES korotus, kun hommat selviä…" at bounding box center [587, 438] width 154 height 743
click at [574, 551] on div "In Progress Add Card... 23416 Talousennusteeseen TES korotus, kun hommat selviä…" at bounding box center [587, 438] width 154 height 743
click at [488, 643] on div "To Do Add Card... Template Not Set Title 0 / 128 Label Todo Show More... Add Ad…" at bounding box center [429, 438] width 154 height 743
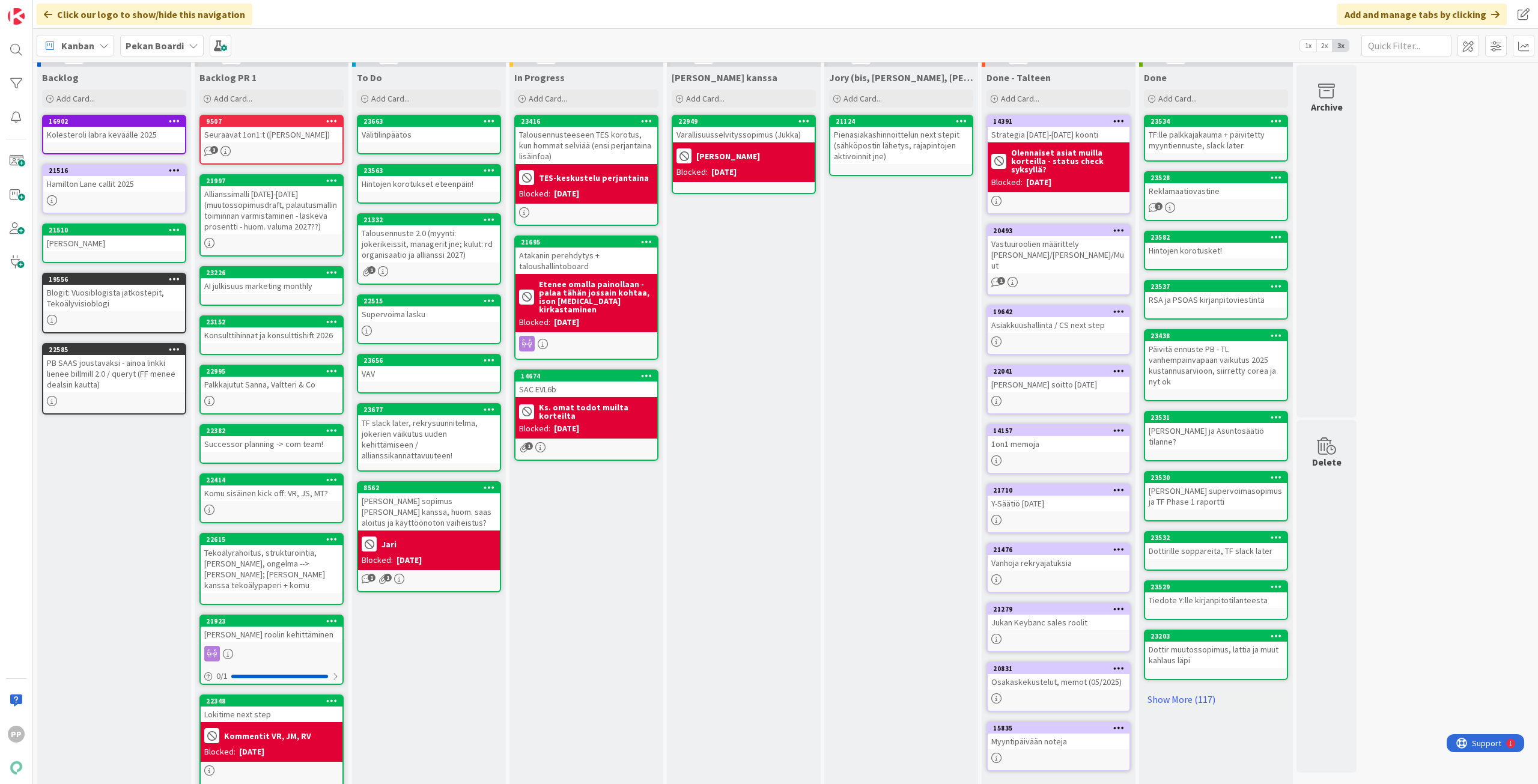
click at [584, 482] on div "In Progress Add Card... 23416 Talousennusteeseen TES korotus, kun hommat selviä…" at bounding box center [587, 438] width 154 height 743
click at [575, 533] on div "In Progress Add Card... 23416 Talousennusteeseen TES korotus, kun hommat selviä…" at bounding box center [587, 438] width 154 height 743
click at [590, 563] on div "In Progress Add Card... 23416 Talousennusteeseen TES korotus, kun hommat selviä…" at bounding box center [587, 438] width 154 height 743
click at [588, 618] on div "In Progress Add Card... 23416 Talousennusteeseen TES korotus, kun hommat selviä…" at bounding box center [587, 438] width 154 height 743
click at [588, 649] on div "In Progress Add Card... 23416 Talousennusteeseen TES korotus, kun hommat selviä…" at bounding box center [587, 438] width 154 height 743
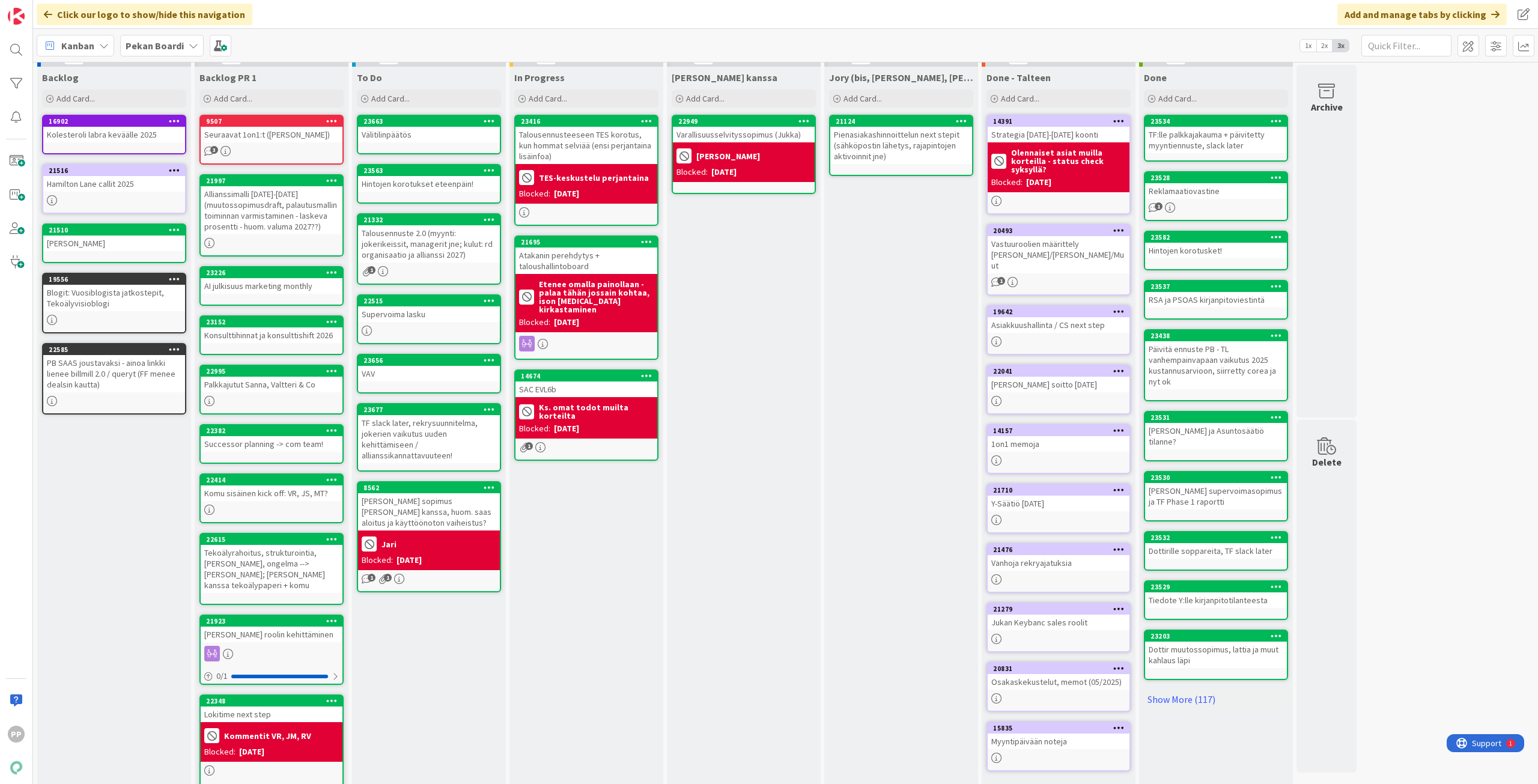
click at [583, 646] on div "In Progress Add Card... 23416 Talousennusteeseen TES korotus, kun hommat selviä…" at bounding box center [587, 438] width 154 height 743
click at [591, 590] on div "In Progress Add Card... 23416 Talousennusteeseen TES korotus, kun hommat selviä…" at bounding box center [587, 438] width 154 height 743
click at [591, 582] on div "In Progress Add Card... 23416 Talousennusteeseen TES korotus, kun hommat selviä…" at bounding box center [587, 438] width 154 height 743
click at [913, 448] on div "Jory (bis, [PERSON_NAME], [PERSON_NAME]) Add Card... 21124 Pienasiakashinnoitte…" at bounding box center [901, 438] width 154 height 743
click at [711, 343] on div "[PERSON_NAME] kanssa Add Card... 22949 Varallisuusselvityssopimus ([PERSON_NAME…" at bounding box center [744, 438] width 154 height 743
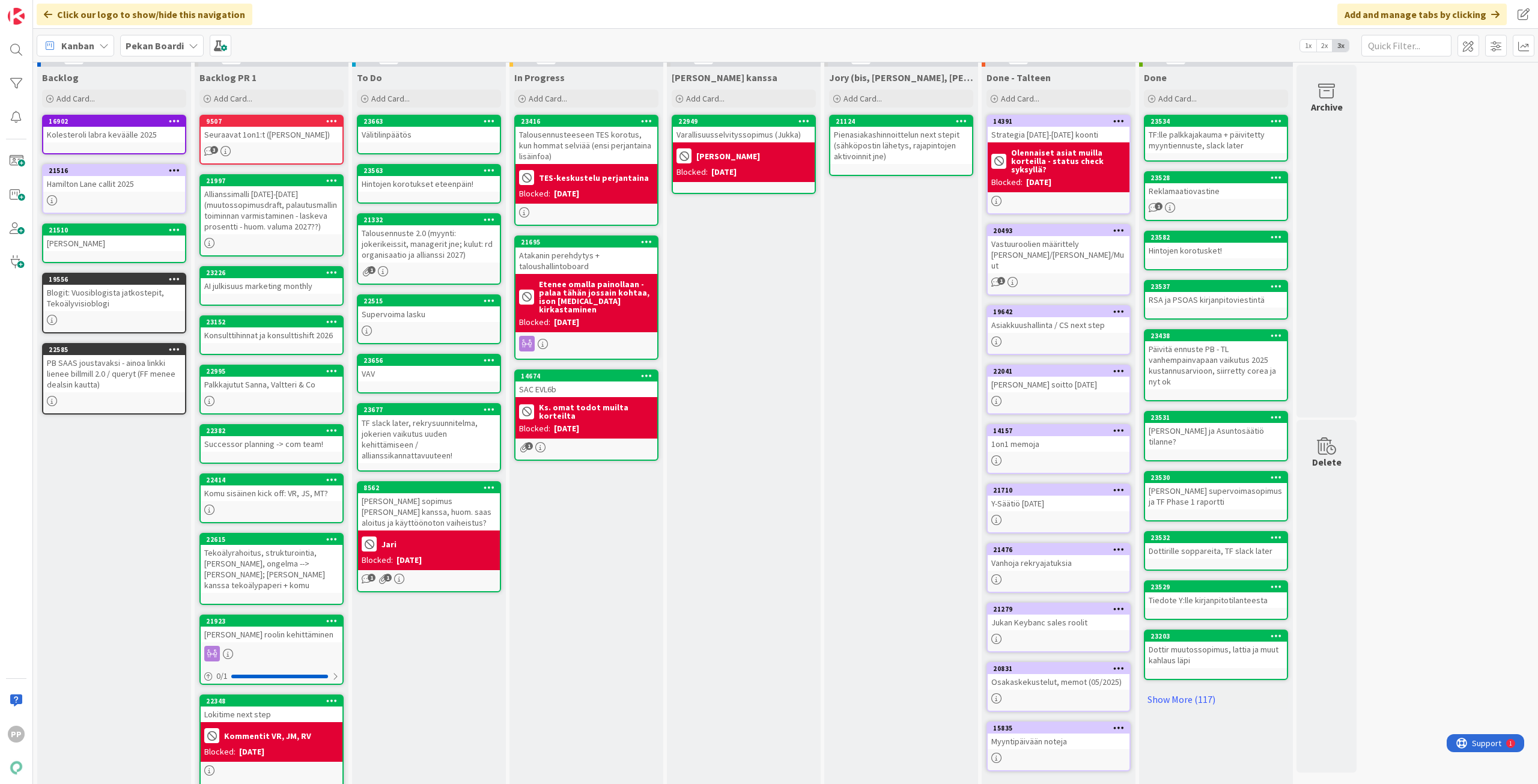
click at [611, 550] on div "In Progress Add Card... 23416 Talousennusteeseen TES korotus, kun hommat selviä…" at bounding box center [587, 438] width 154 height 743
click at [729, 516] on div "[PERSON_NAME] kanssa Add Card... 22949 Varallisuusselvityssopimus ([PERSON_NAME…" at bounding box center [744, 438] width 154 height 743
click at [634, 574] on div "In Progress Add Card... 23416 Talousennusteeseen TES korotus, kun hommat selviä…" at bounding box center [587, 438] width 154 height 743
click at [715, 569] on div "[PERSON_NAME] kanssa Add Card... 22949 Varallisuusselvityssopimus ([PERSON_NAME…" at bounding box center [744, 438] width 154 height 743
click at [609, 552] on div "In Progress Add Card... 23416 Talousennusteeseen TES korotus, kun hommat selviä…" at bounding box center [587, 438] width 154 height 743
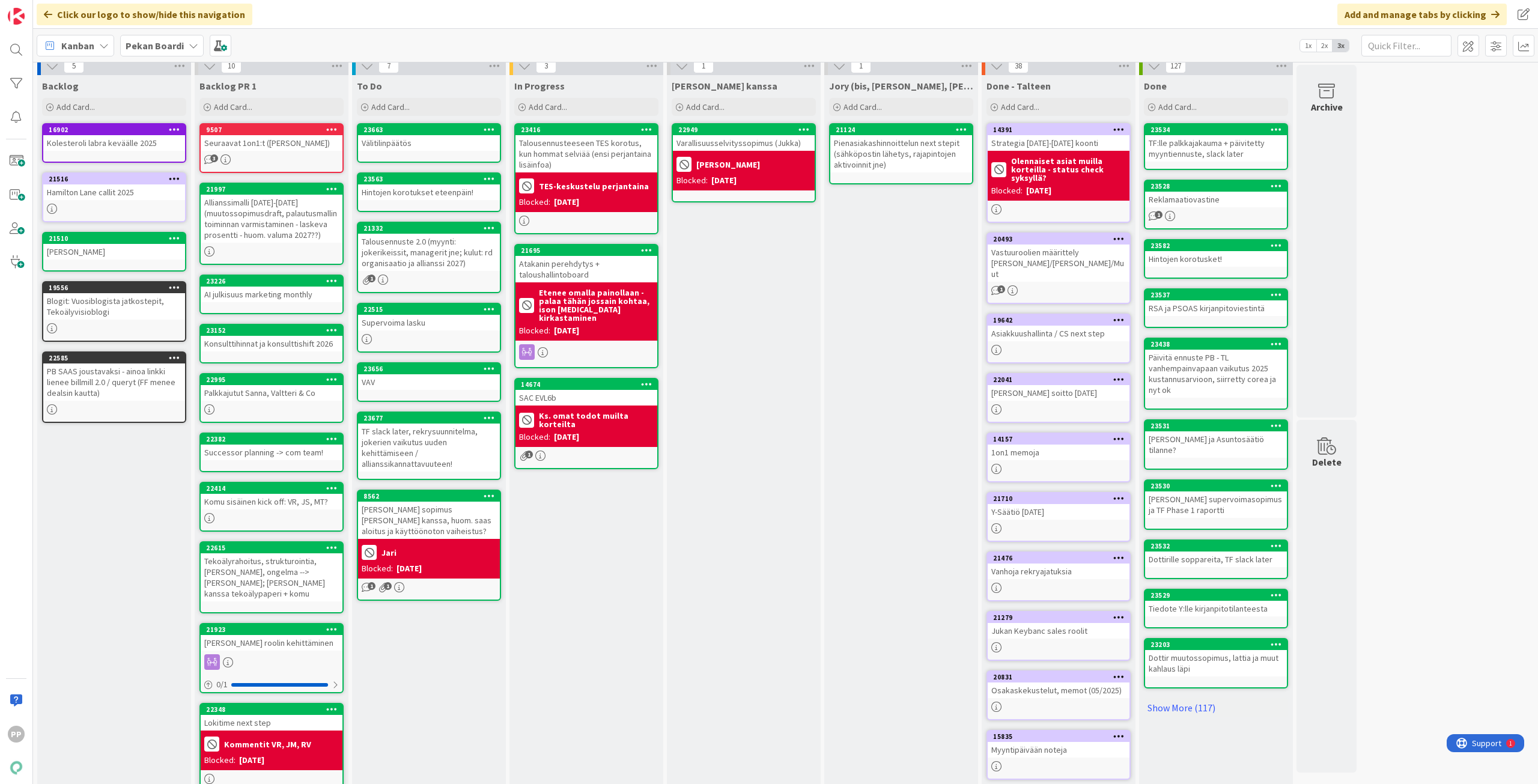
scroll to position [0, 0]
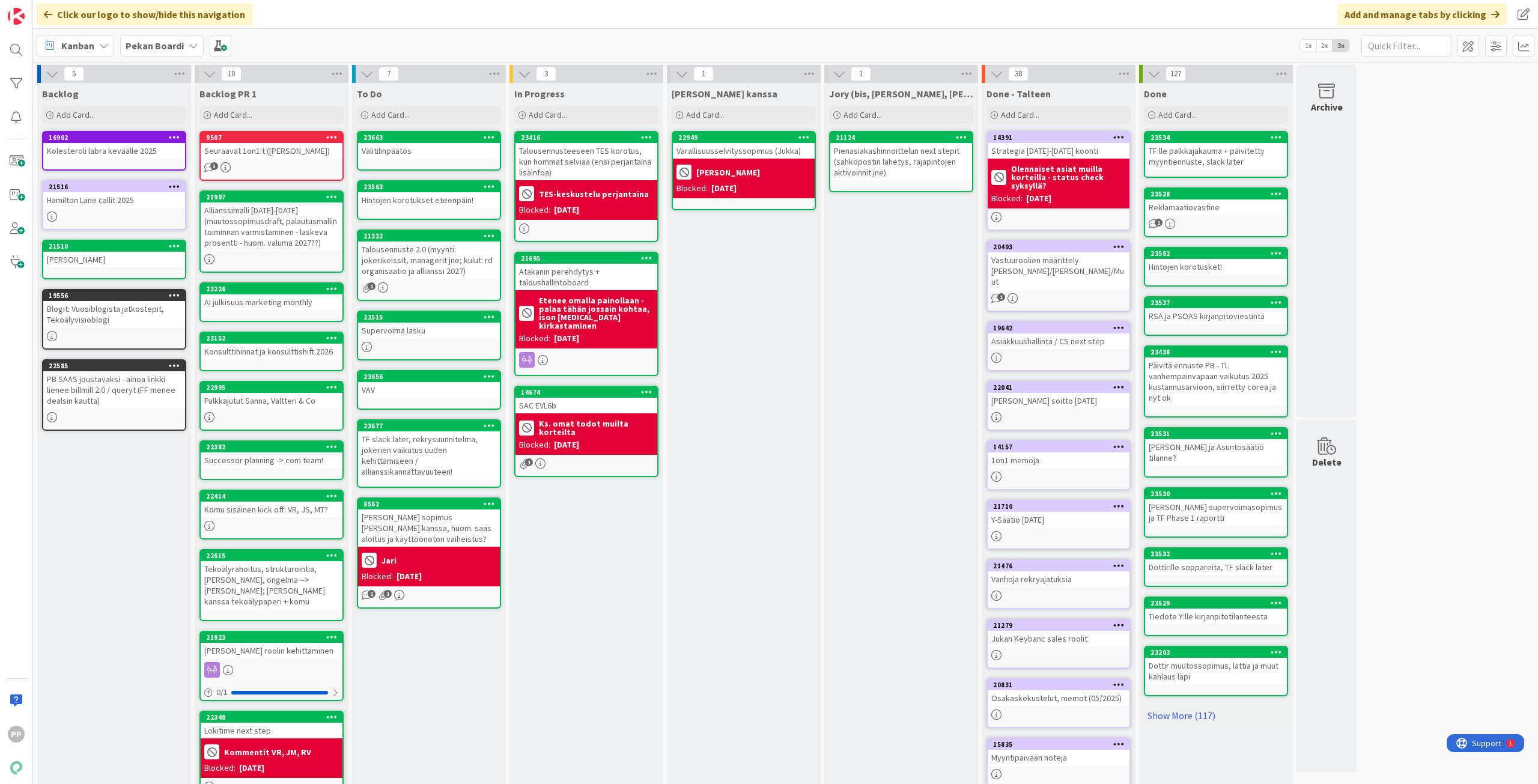
click at [457, 50] on div "Kanban Pekan Boardi 1x 2x 3x" at bounding box center [786, 45] width 1506 height 33
click at [461, 266] on div "Talousennuste 2.0 (myynti: jokerikeissit, managerit jne; kulut: rd organisaatio…" at bounding box center [428, 259] width 141 height 37
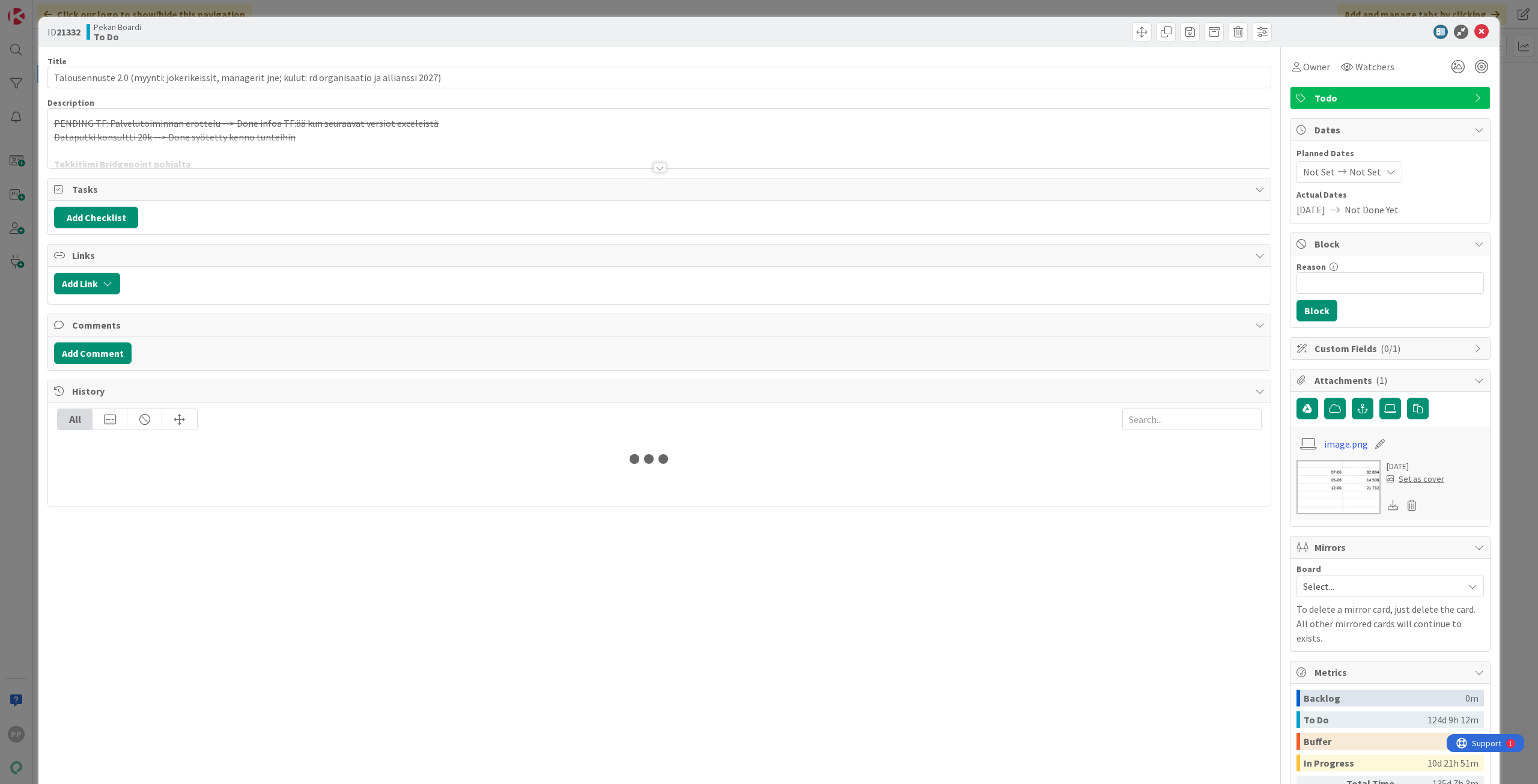
click at [216, 151] on div at bounding box center [660, 153] width 1223 height 30
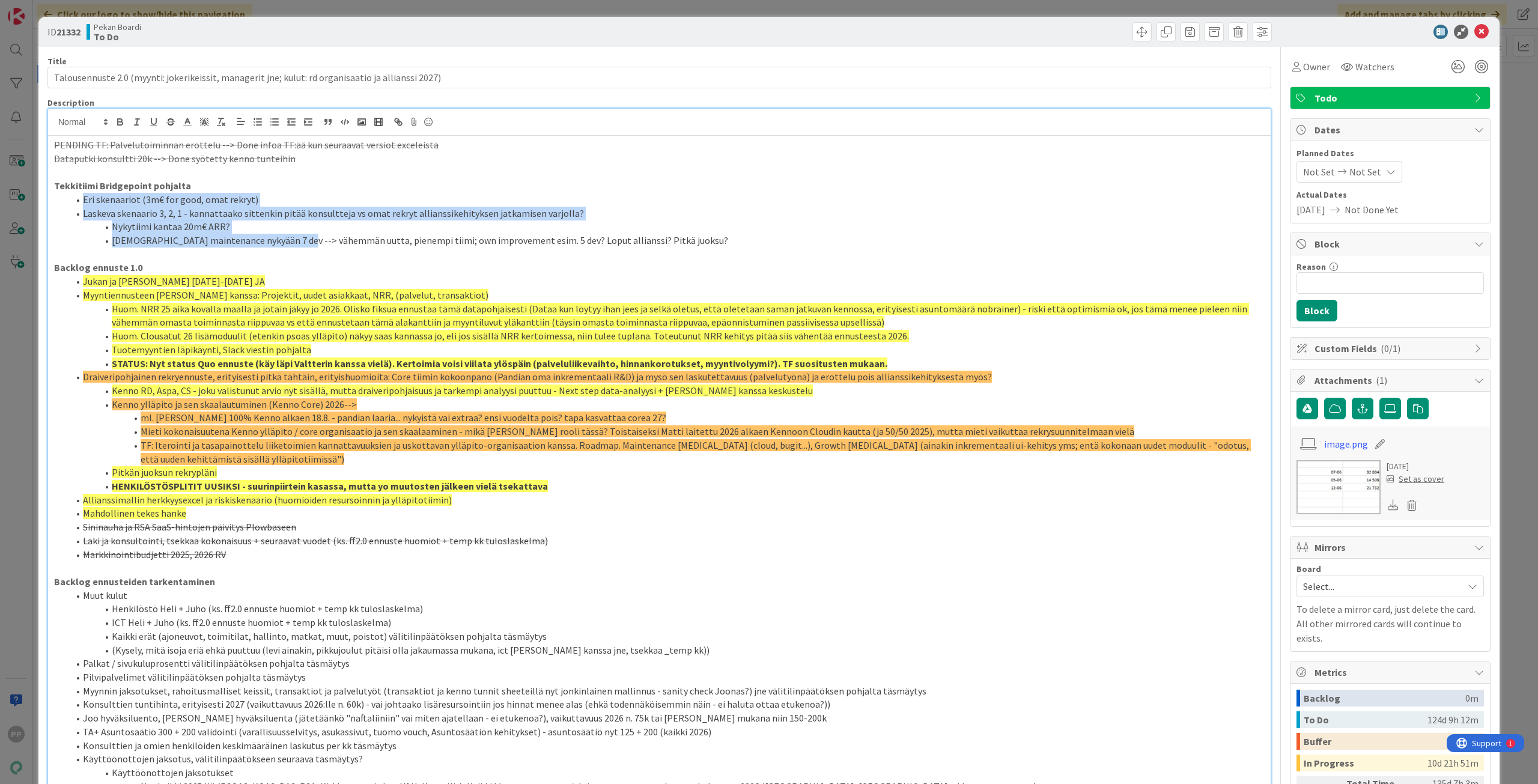
click at [304, 235] on div "PENDING TF: Palvelutoiminnan erottelu --> Done infoa TF:ää kun seuraavat versio…" at bounding box center [660, 538] width 1223 height 806
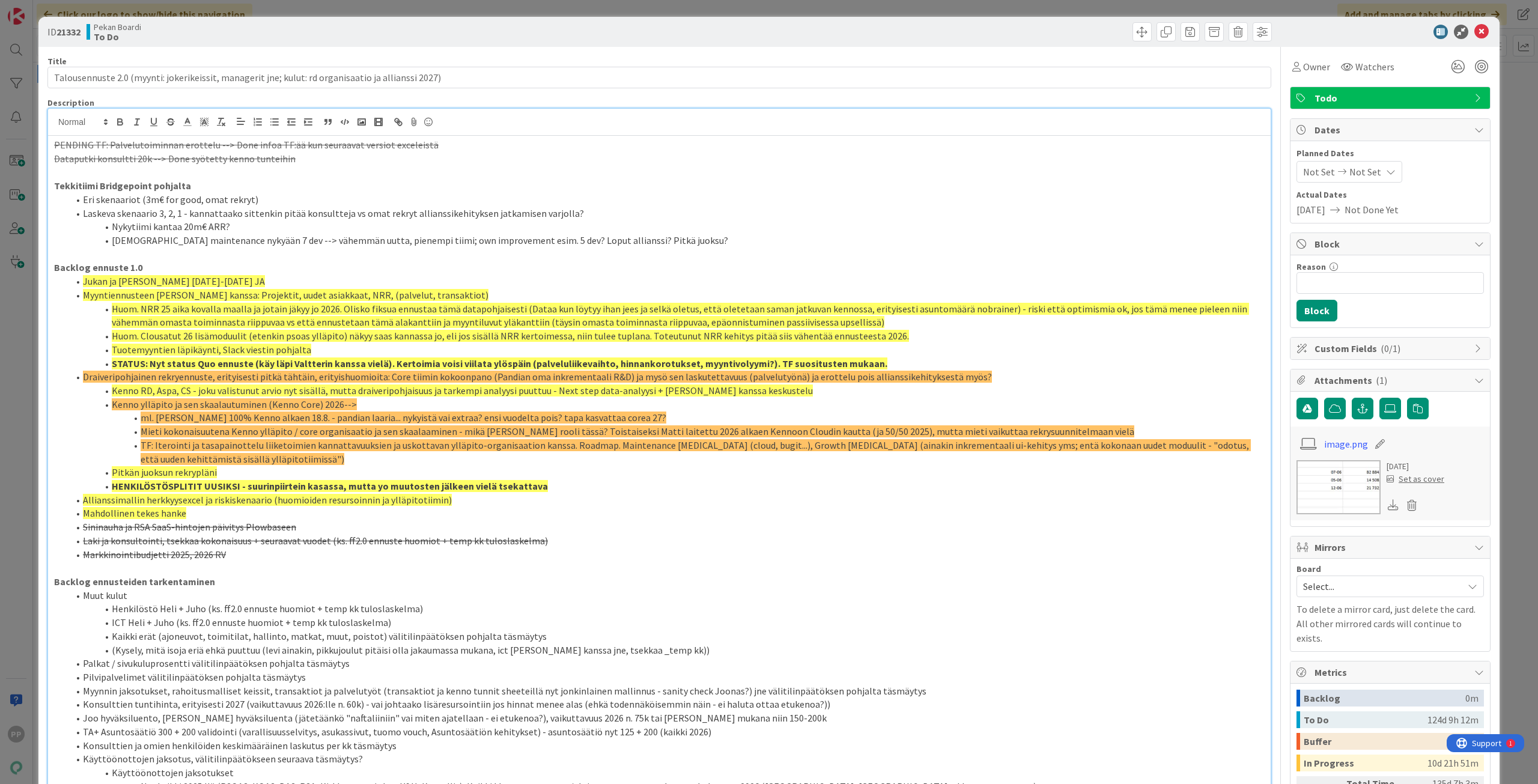
click at [304, 235] on li "[DEMOGRAPHIC_DATA] maintenance nykyään 7 dev --> vähemmän uutta, pienempi tiimi…" at bounding box center [666, 240] width 1196 height 14
drag, startPoint x: 333, startPoint y: 32, endPoint x: 340, endPoint y: 9, distance: 24.0
click at [334, 32] on div "Pekan Boardi To Do" at bounding box center [371, 31] width 571 height 19
click at [340, 9] on div "ID 21332 Pekan Boardi To Do Title 98 / 128 Talousennuste 2.0 (myynti: jokerikei…" at bounding box center [769, 392] width 1538 height 784
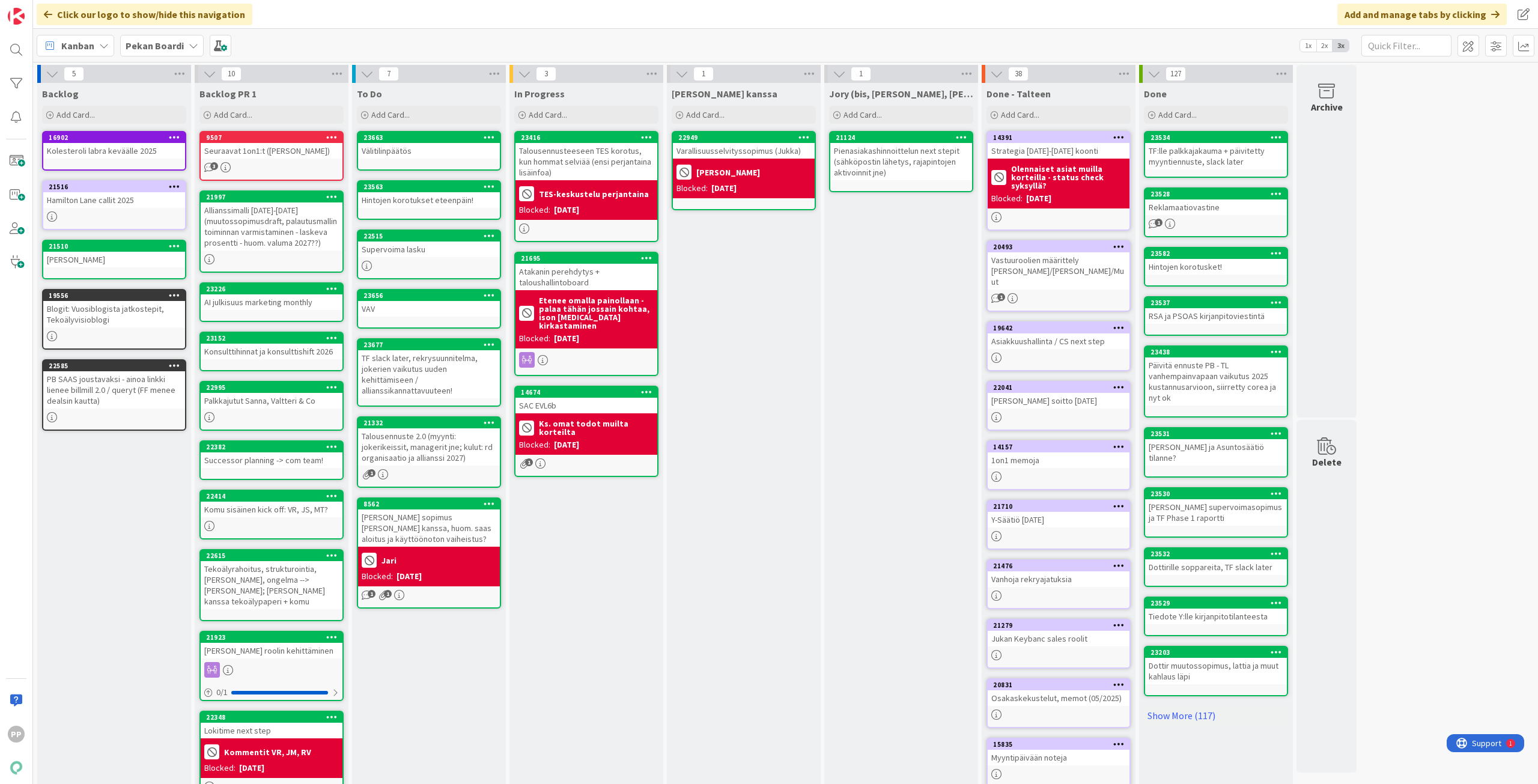
click at [582, 517] on div "In Progress Add Card... 23416 Talousennusteeseen TES korotus, kun hommat selviä…" at bounding box center [587, 454] width 154 height 743
click at [600, 544] on div "In Progress Add Card... 23416 Talousennusteeseen TES korotus, kun hommat selviä…" at bounding box center [587, 454] width 154 height 743
click at [597, 568] on div "In Progress Add Card... 23416 Talousennusteeseen TES korotus, kun hommat selviä…" at bounding box center [587, 454] width 154 height 743
